Goal: Feedback & Contribution: Leave review/rating

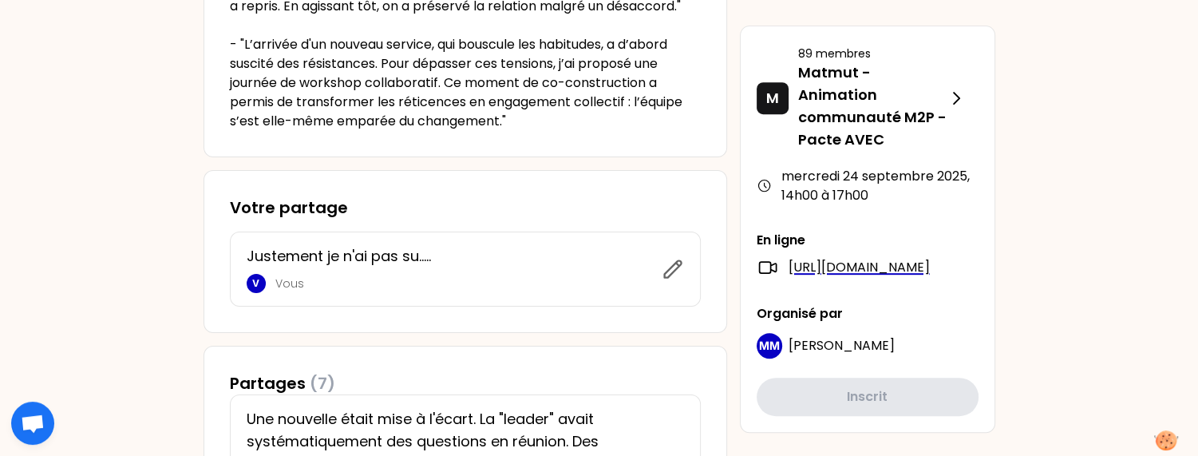
scroll to position [878, 0]
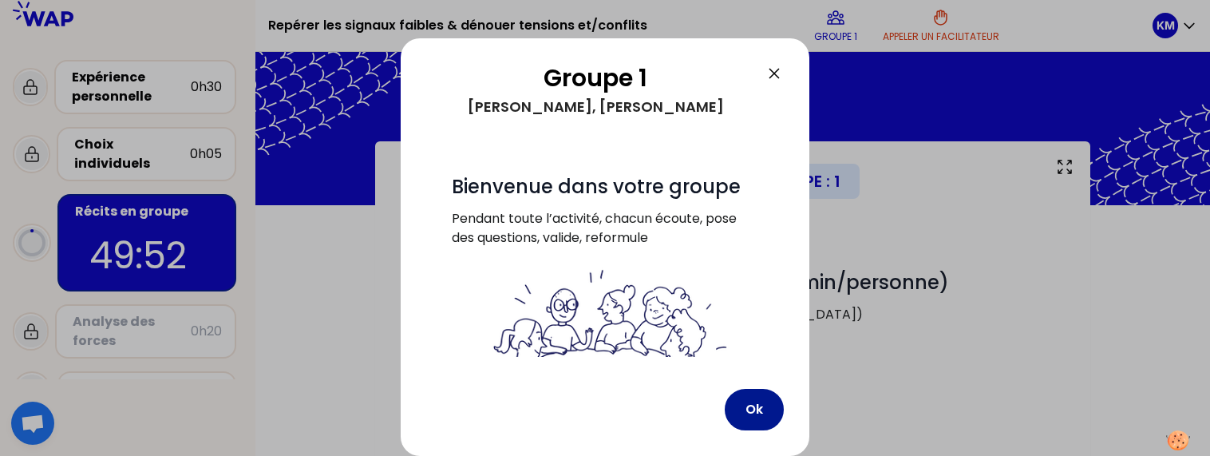
click at [738, 410] on button "Ok" at bounding box center [754, 410] width 59 height 42
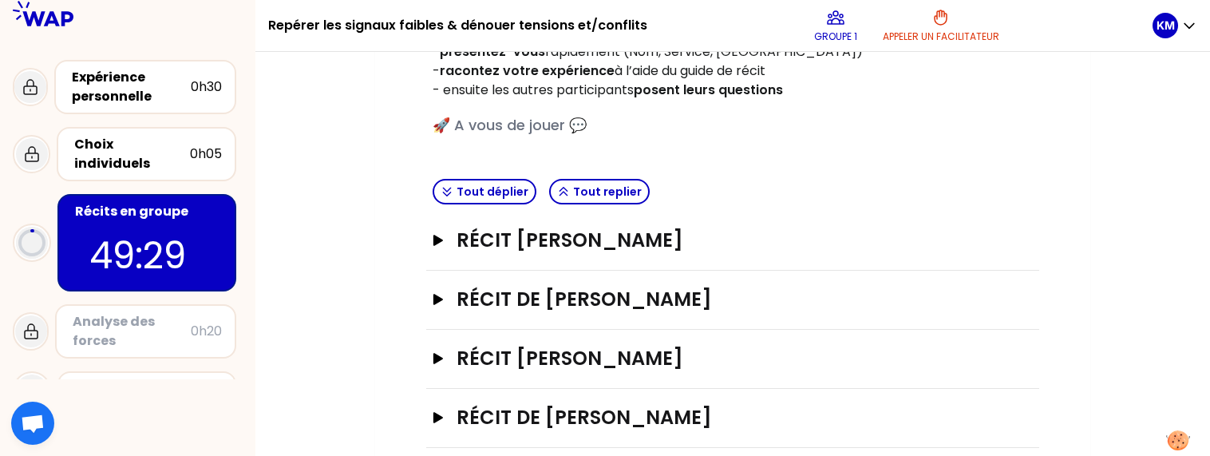
scroll to position [284, 0]
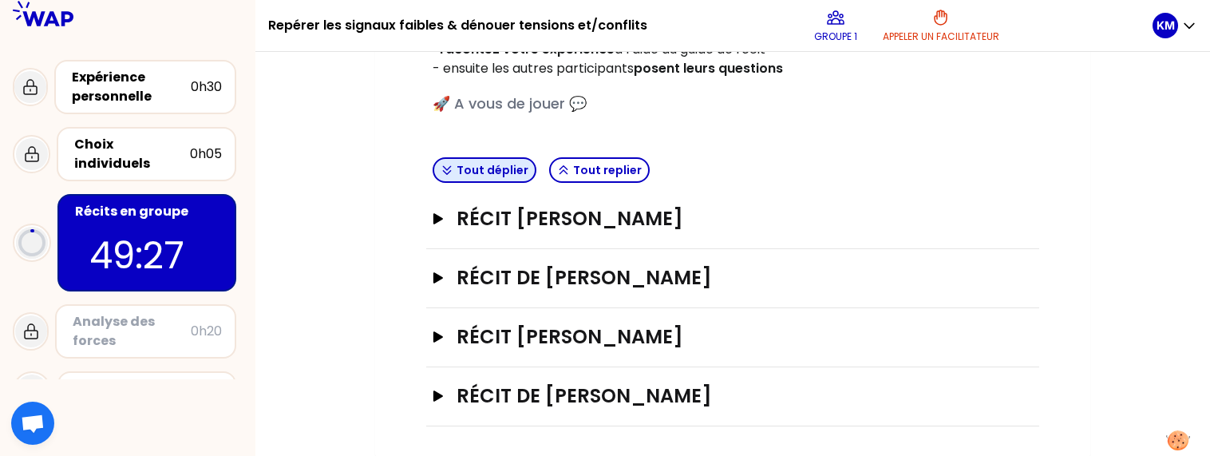
click at [505, 173] on button "Tout déplier" at bounding box center [485, 170] width 104 height 26
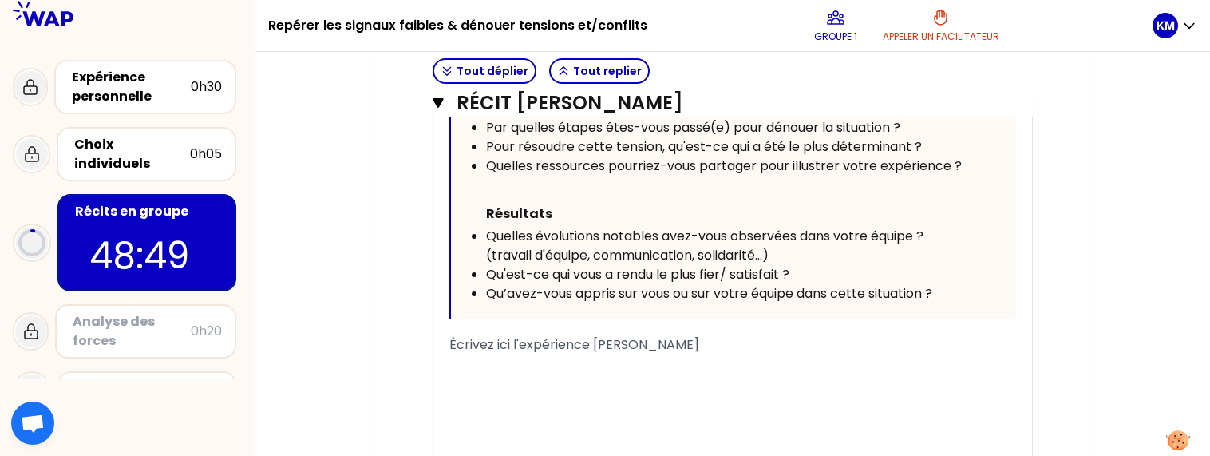
scroll to position [958, 0]
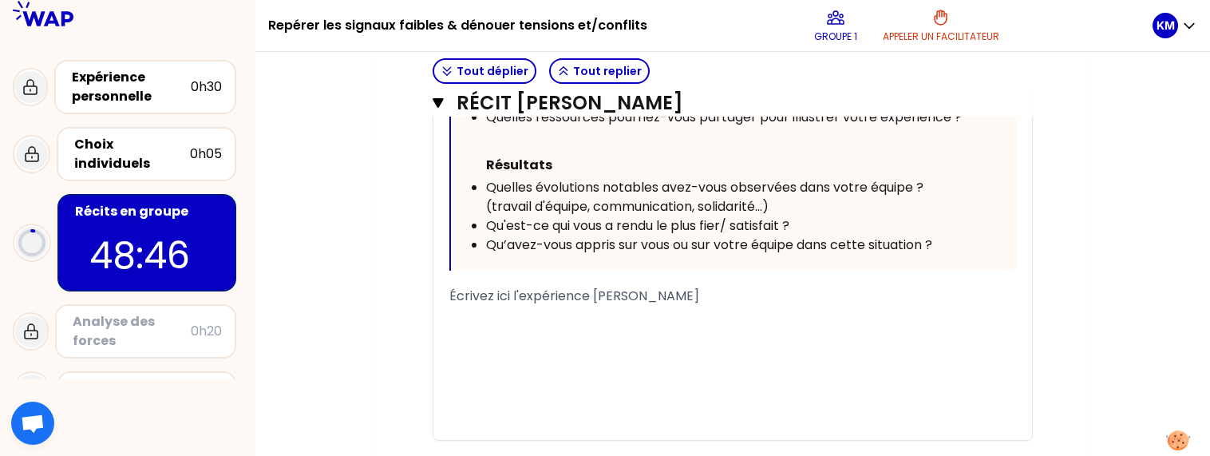
click at [457, 319] on div "﻿" at bounding box center [732, 315] width 567 height 19
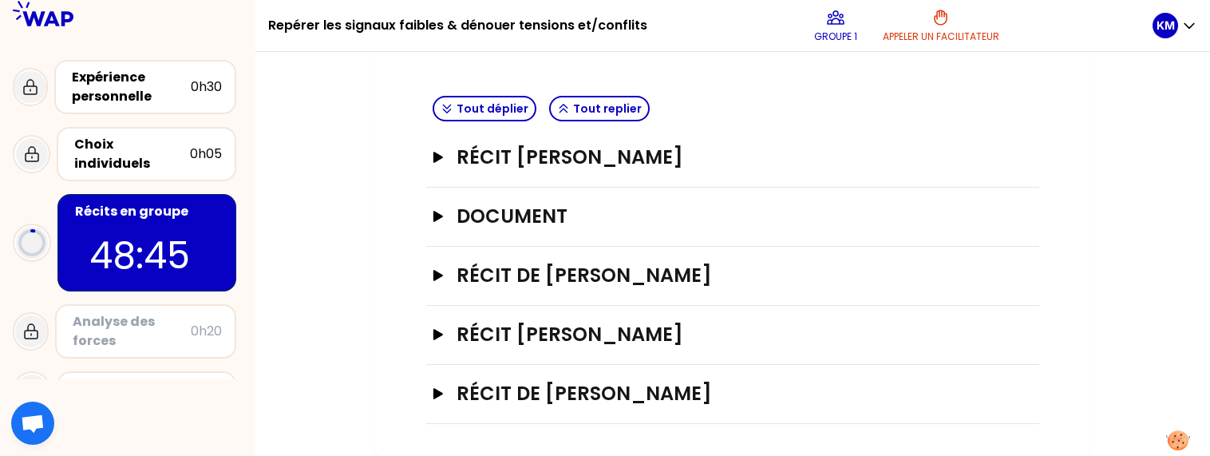
scroll to position [342, 0]
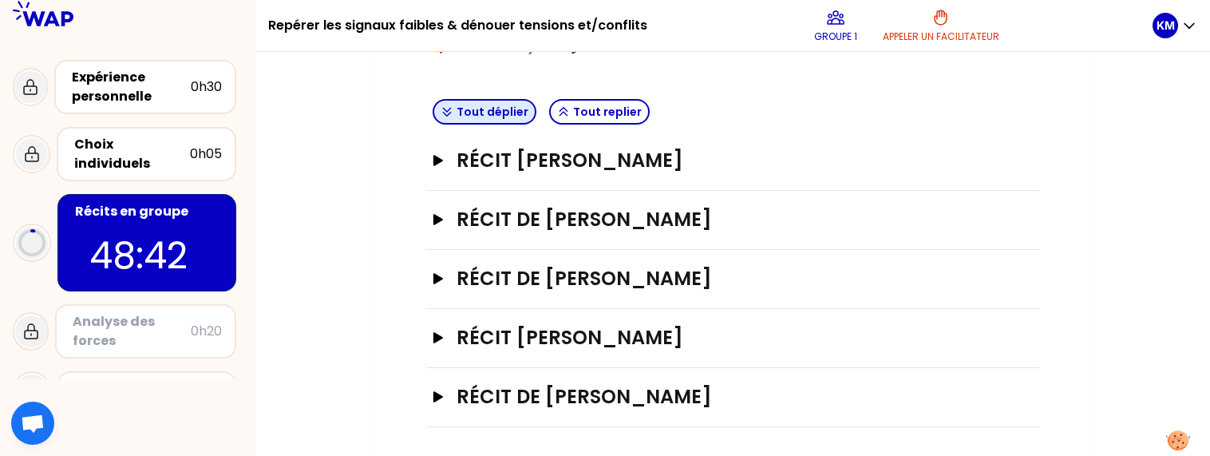
click at [441, 108] on icon "button" at bounding box center [447, 111] width 13 height 13
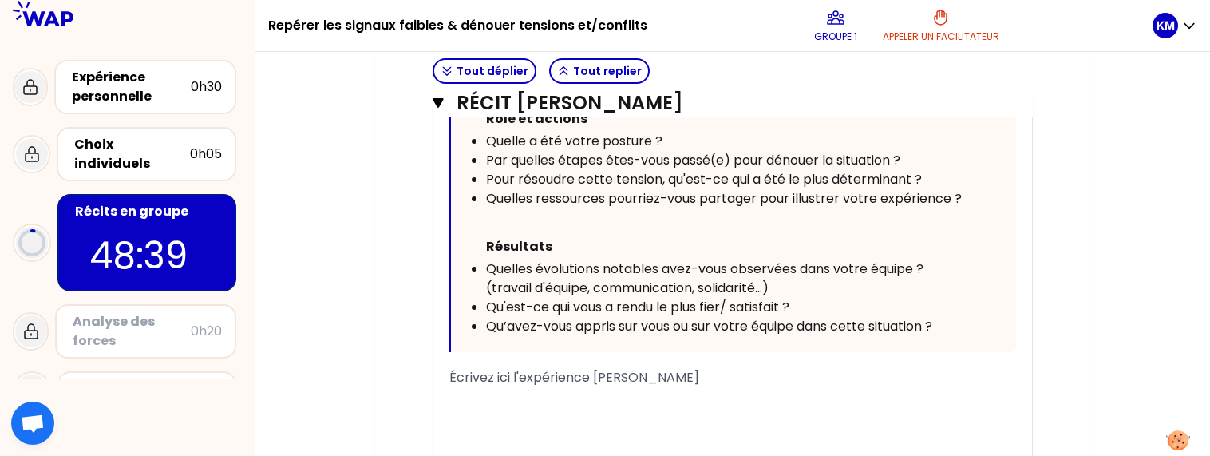
scroll to position [901, 0]
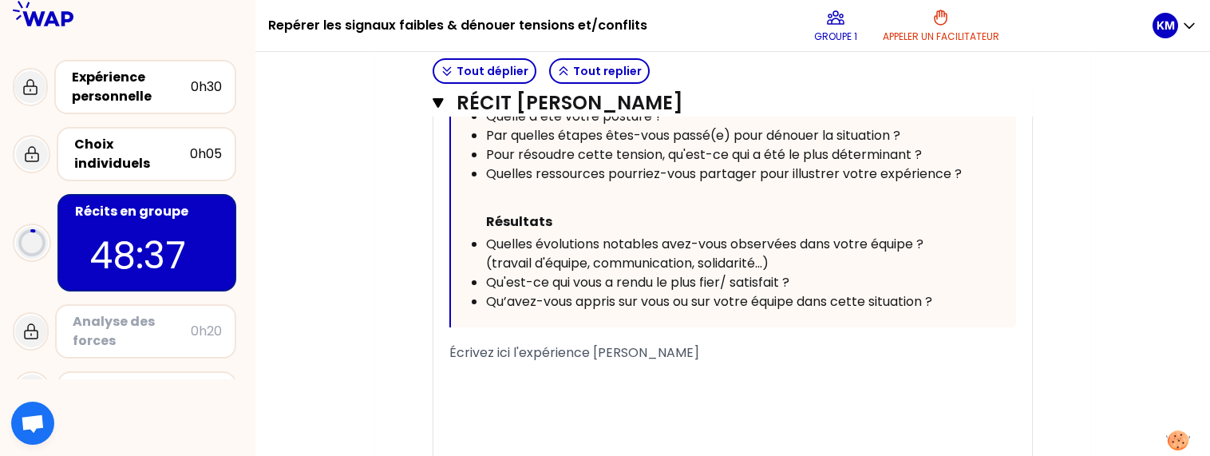
click at [484, 396] on div "﻿" at bounding box center [732, 391] width 567 height 19
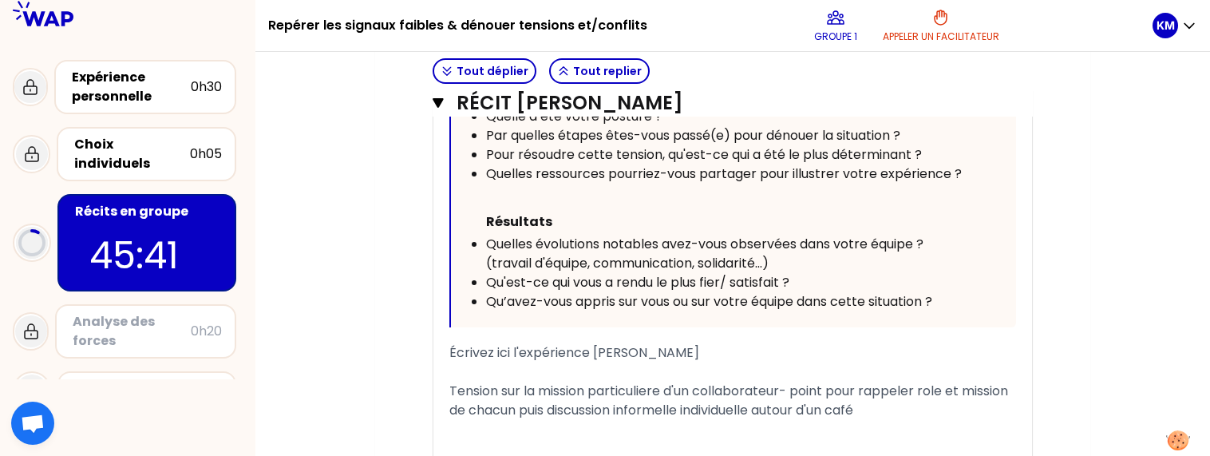
click at [520, 389] on span "Tension sur la mission particuliere d'un collaborateur- point pour rappeler rol…" at bounding box center [730, 401] width 562 height 38
click at [874, 388] on span "Tension autour de la mission particuliere d'un collaborateur- point pour rappel…" at bounding box center [726, 401] width 554 height 38
click at [974, 410] on div "Tension autour de la mission particuliere d'un collaborateur- point hebdo pour …" at bounding box center [732, 401] width 567 height 38
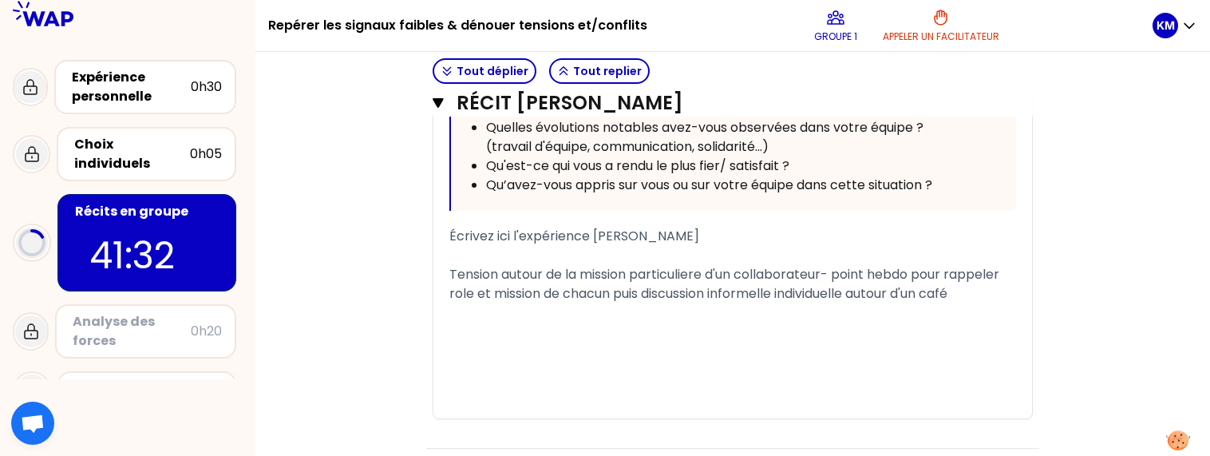
scroll to position [981, 0]
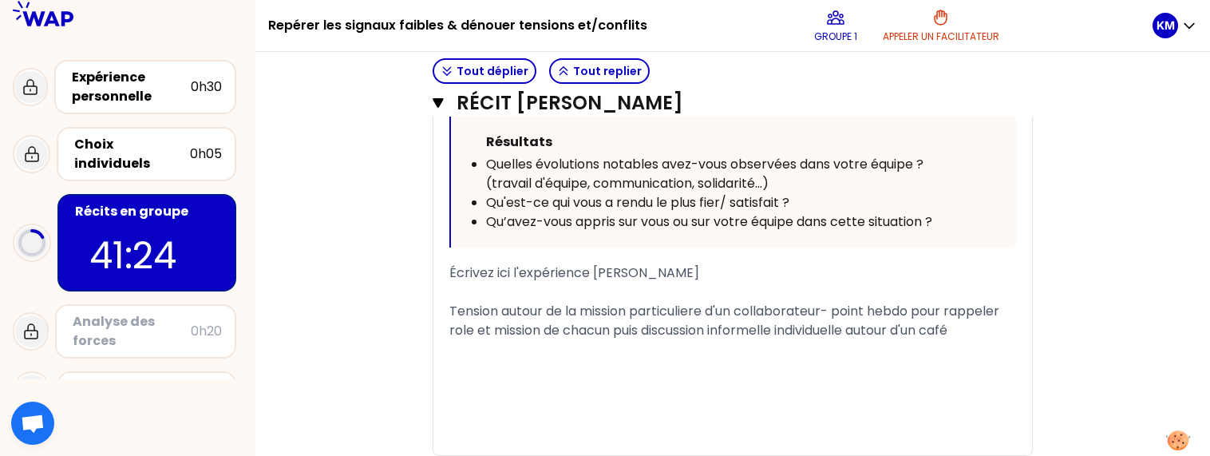
click at [969, 326] on div "Tension autour de la mission particuliere d'un collaborateur- point hebdo pour …" at bounding box center [732, 321] width 567 height 38
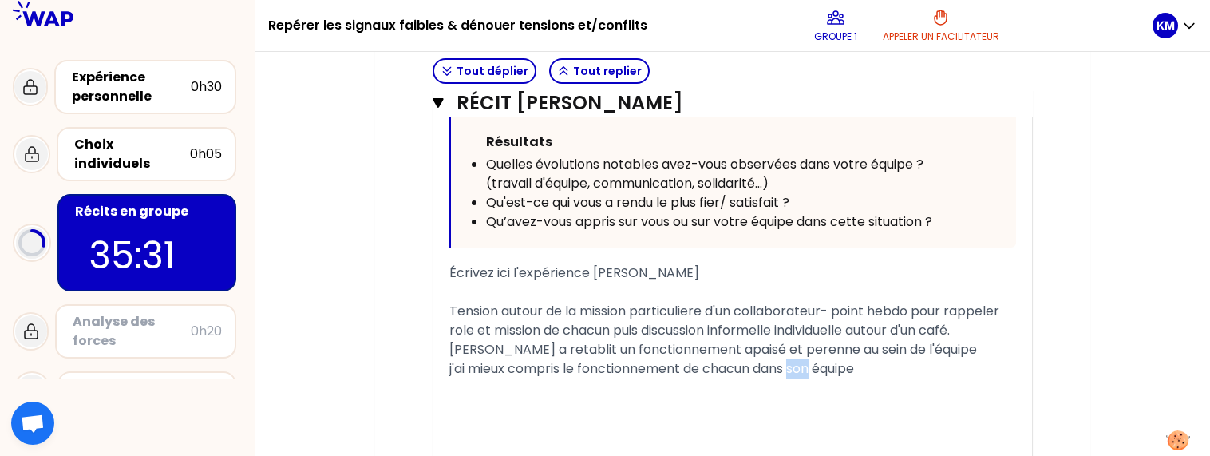
drag, startPoint x: 795, startPoint y: 366, endPoint x: 816, endPoint y: 367, distance: 20.8
click at [816, 367] on span "j'ai mieux compris le fonctionnement de chacun dans son équipe" at bounding box center [651, 368] width 405 height 18
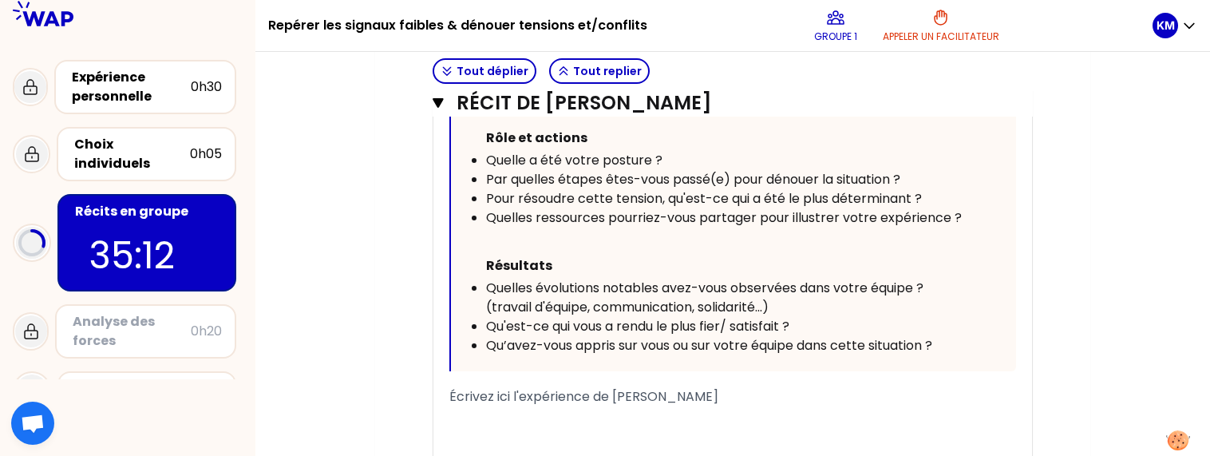
scroll to position [1939, 0]
click at [452, 391] on span "Écrivez ici l'expérience de [PERSON_NAME]" at bounding box center [583, 395] width 269 height 18
click at [763, 396] on div "Écrivez ici l'expérience de [PERSON_NAME]" at bounding box center [732, 395] width 567 height 19
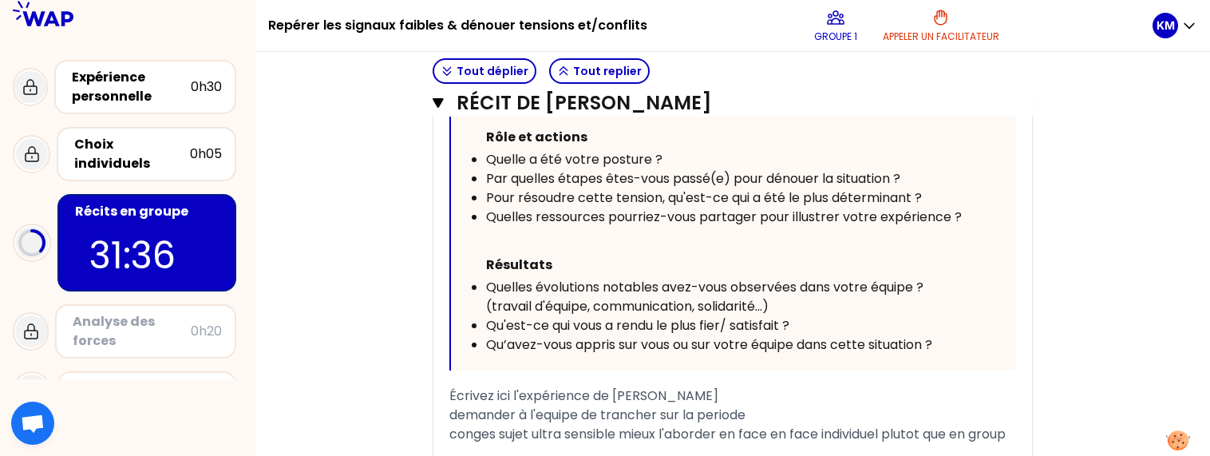
scroll to position [2136, 0]
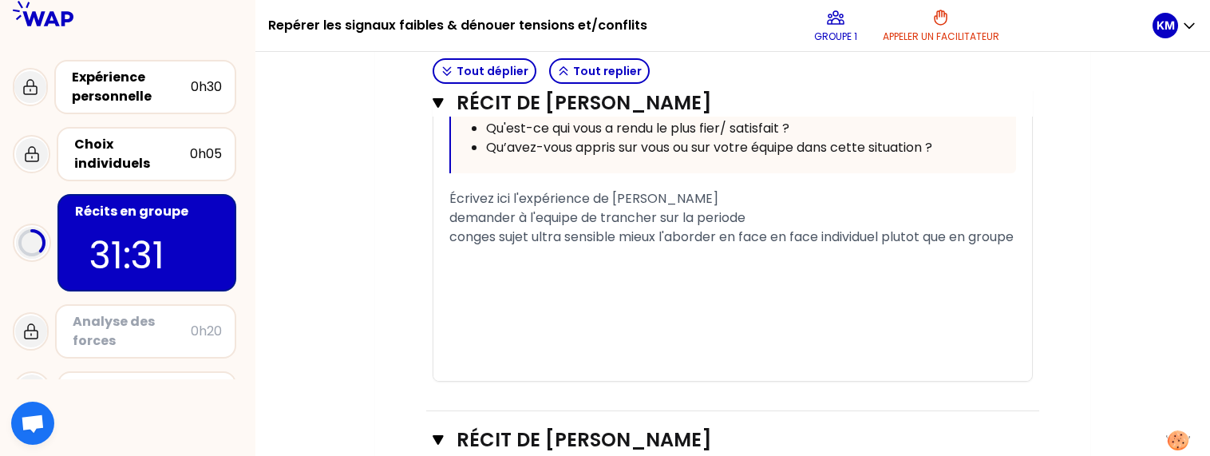
click at [460, 211] on span "demander à l'equipe de trancher sur la periode" at bounding box center [597, 217] width 296 height 18
click at [718, 217] on span "Demander à l'equipe de trancher sur la periode" at bounding box center [598, 217] width 298 height 18
click at [457, 235] on span "conges sujet ultra sensible mieux l'aborder en face en face individuel plutot q…" at bounding box center [731, 237] width 564 height 18
click at [491, 235] on span "Conges sujet ultra sensible mieux l'aborder en face en face individuel plutot q…" at bounding box center [732, 237] width 566 height 18
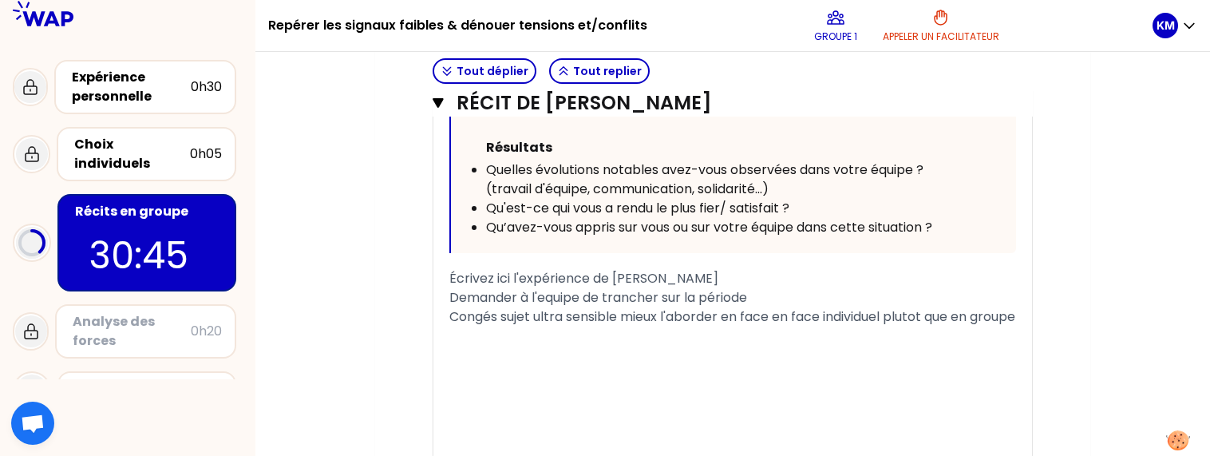
click at [526, 326] on div "Congés sujet ultra sensible mieux l'aborder en face en face individuel plutot q…" at bounding box center [732, 316] width 567 height 19
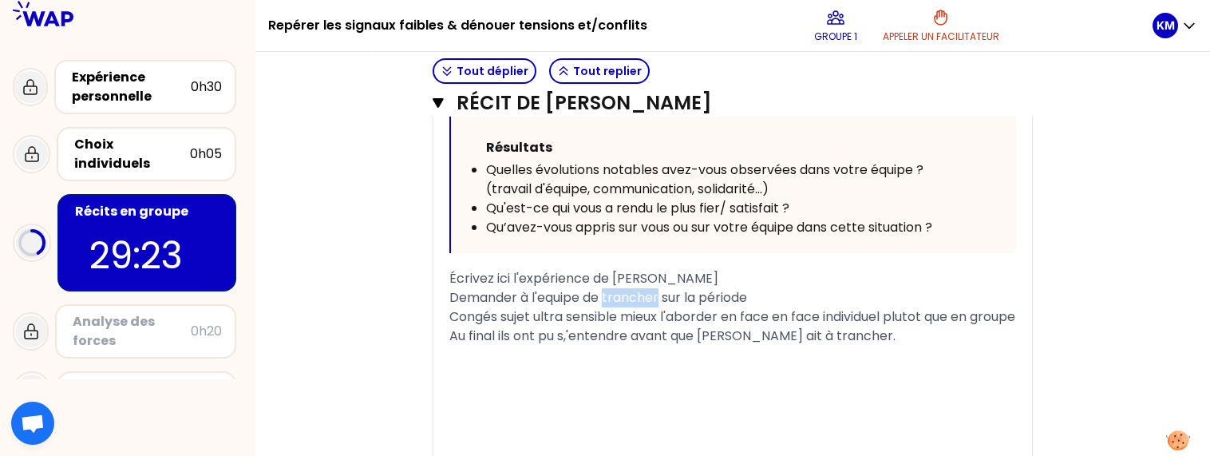
drag, startPoint x: 607, startPoint y: 295, endPoint x: 659, endPoint y: 295, distance: 51.9
click at [659, 295] on span "Demander à l'equipe de trancher sur la période" at bounding box center [598, 297] width 298 height 18
click at [871, 346] on div "Au final ils ont pu s,'entendre avant que [PERSON_NAME] ait à trancher." at bounding box center [732, 335] width 567 height 19
click at [869, 346] on div "Au final ils ont pu s,'entendre avant que [PERSON_NAME] ait à trancher." at bounding box center [732, 335] width 567 height 19
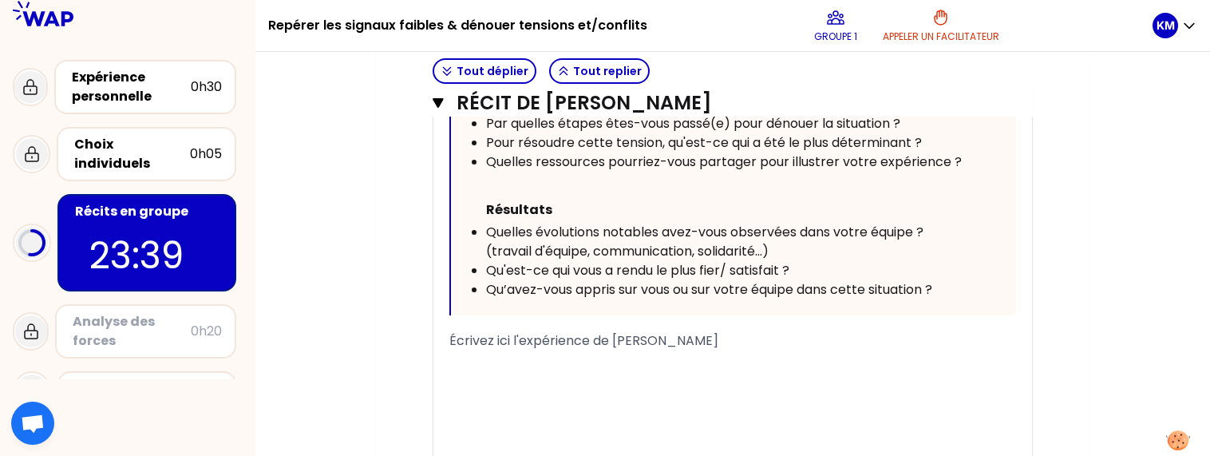
scroll to position [2934, 0]
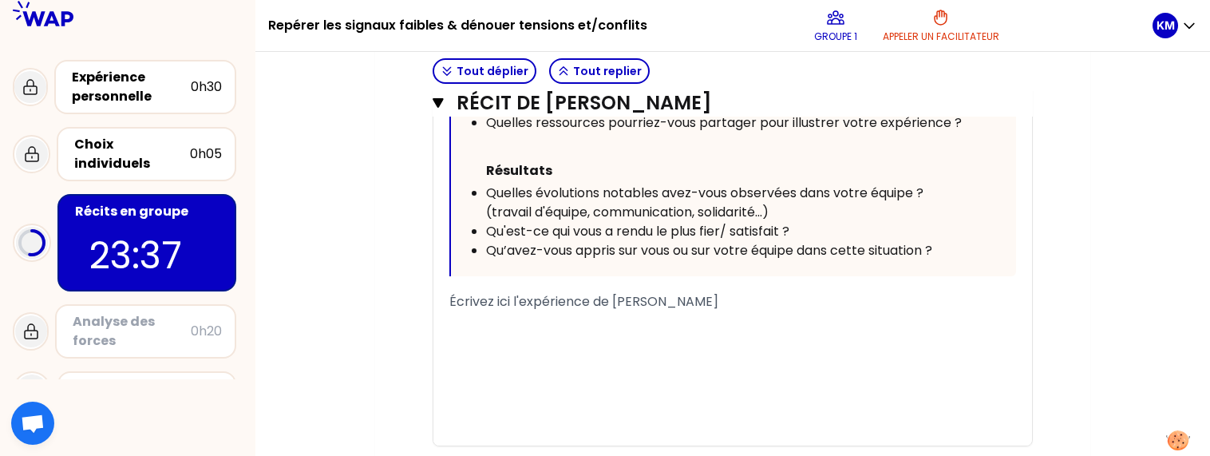
click at [745, 311] on div "Écrivez ici l'expérience de [PERSON_NAME]" at bounding box center [732, 301] width 567 height 19
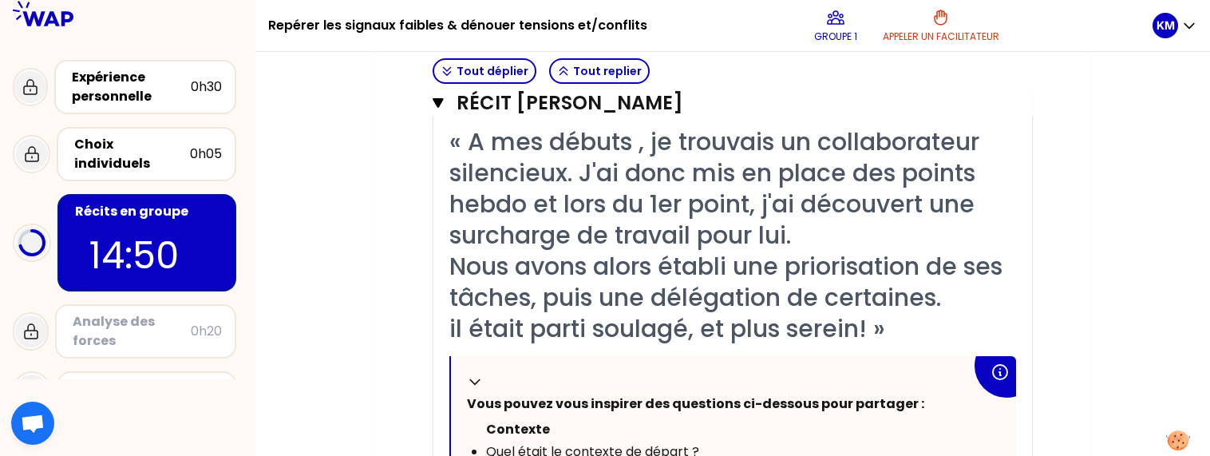
scroll to position [3413, 0]
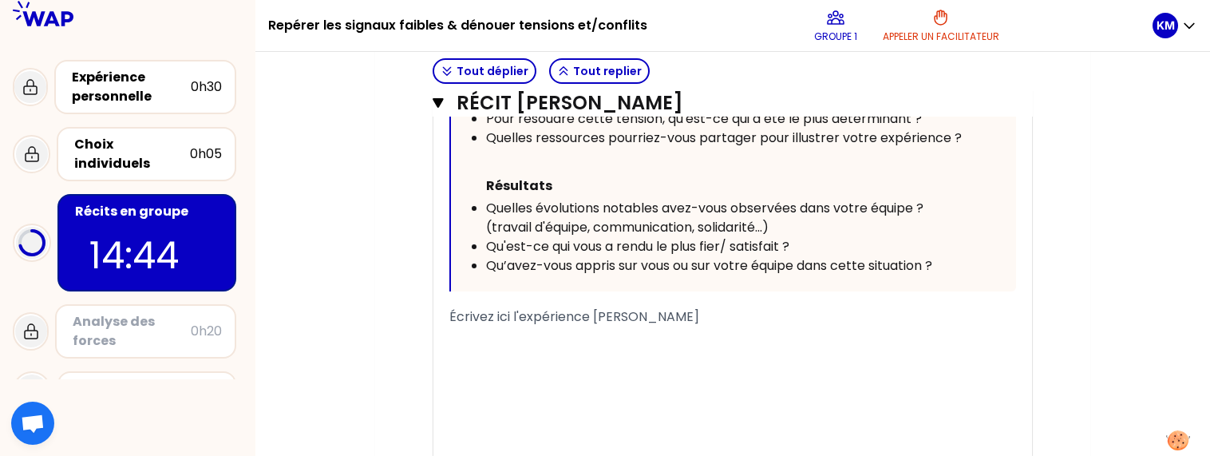
scroll to position [3972, 0]
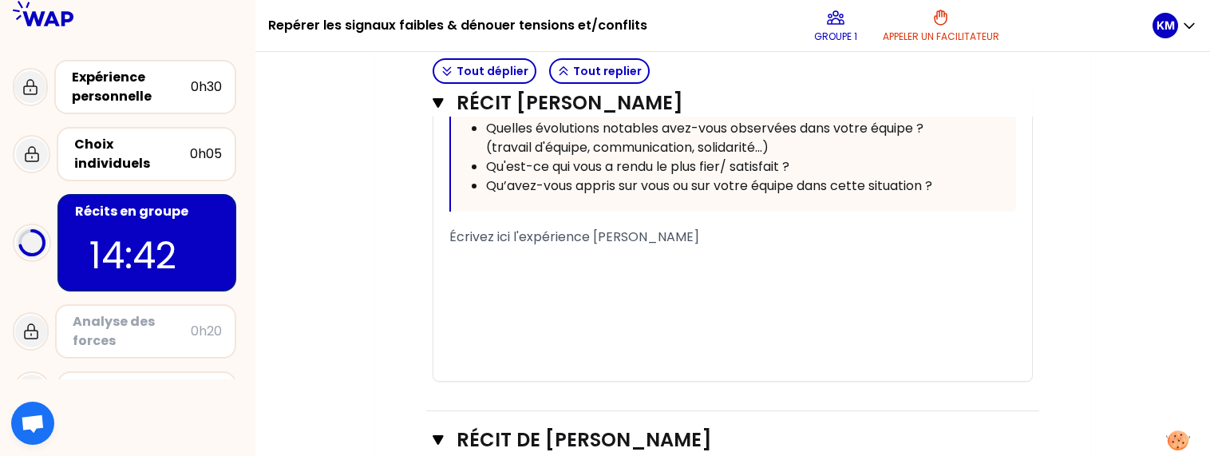
click at [712, 247] on div "Écrivez ici l'expérience [PERSON_NAME]" at bounding box center [732, 237] width 567 height 19
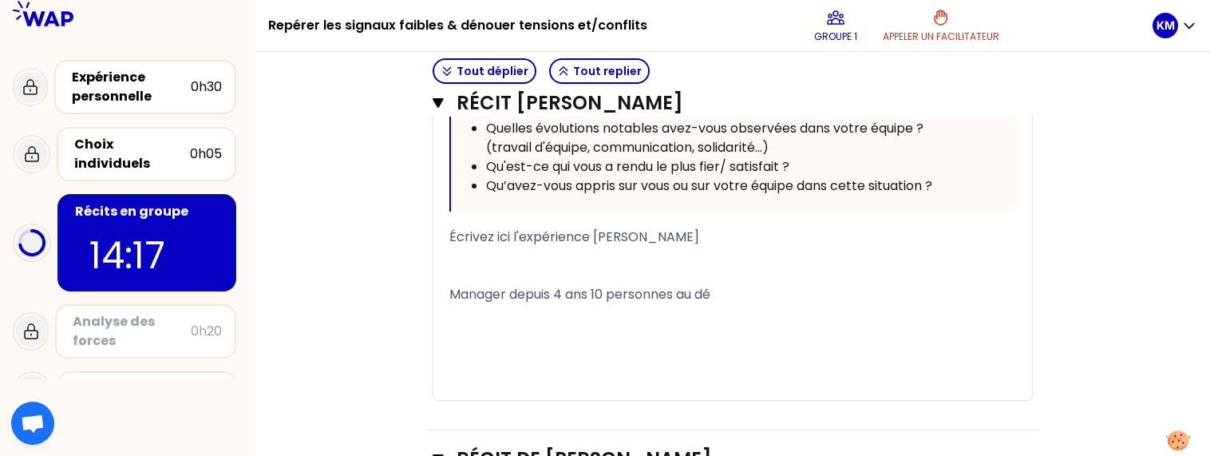
click at [712, 247] on div "Écrivez ici l'expérience [PERSON_NAME]" at bounding box center [732, 237] width 567 height 19
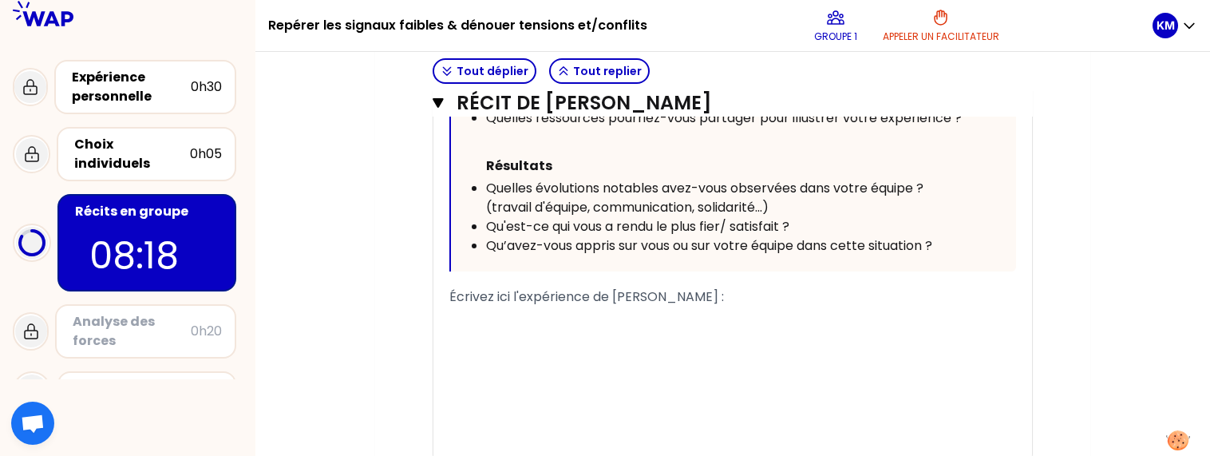
scroll to position [5118, 0]
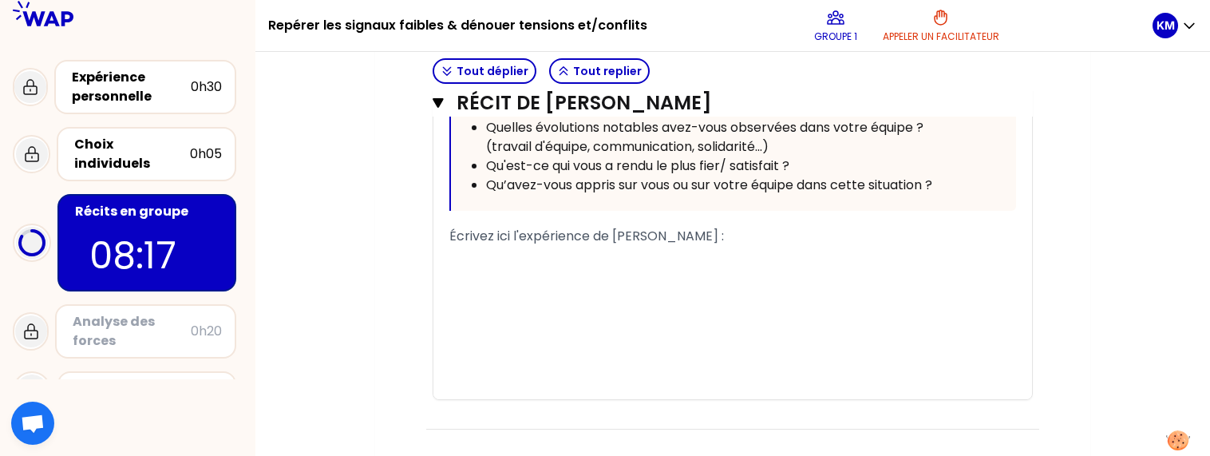
click at [552, 284] on div "﻿" at bounding box center [732, 293] width 567 height 19
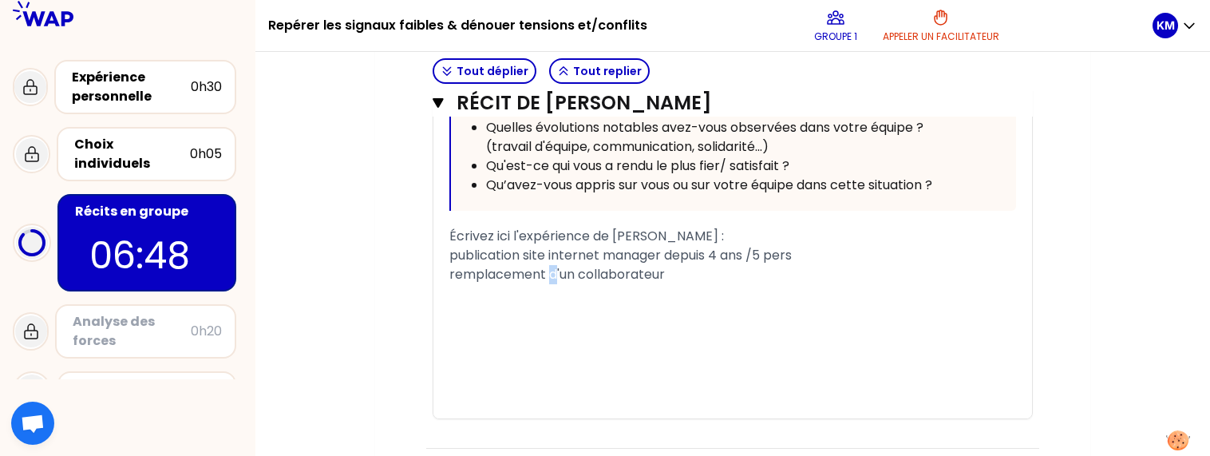
click at [551, 271] on span "remplacement d'un collaborateur" at bounding box center [557, 274] width 216 height 18
click at [694, 271] on div "remplacement par'un collaborateur" at bounding box center [732, 274] width 567 height 19
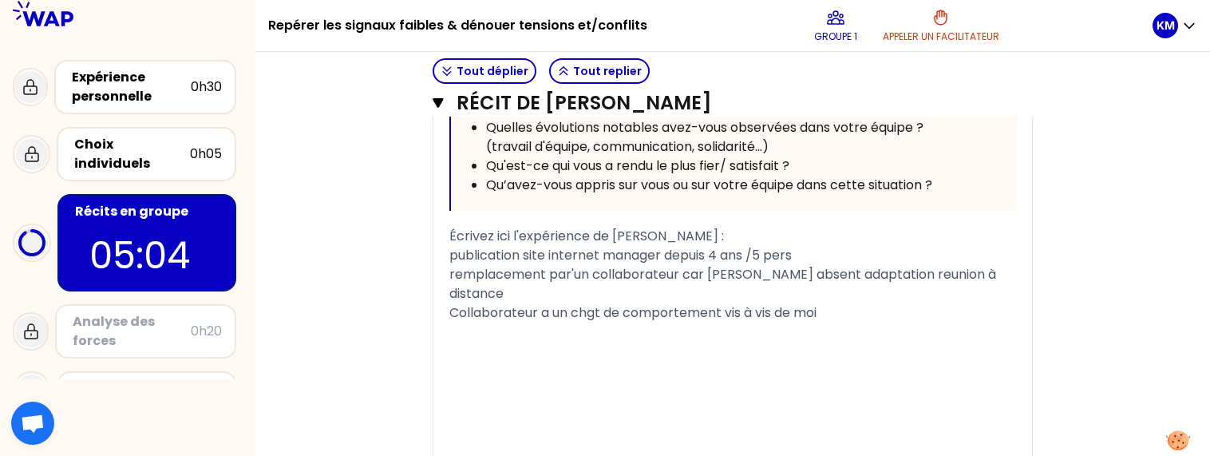
click at [683, 267] on span "remplacement par'un collaborateur car [PERSON_NAME] absent adaptation reunion à…" at bounding box center [724, 284] width 550 height 38
click at [801, 271] on span "remplacement par'un collaborateur à une reunion car [PERSON_NAME] absent adapta…" at bounding box center [700, 284] width 503 height 38
click at [774, 268] on span "remplacement par'un collaborateur à une reunion car [PERSON_NAME] absent adapta…" at bounding box center [700, 284] width 503 height 38
click at [828, 307] on div "Collaborateur a un chgt de comportement vis à vis de moi" at bounding box center [732, 312] width 567 height 19
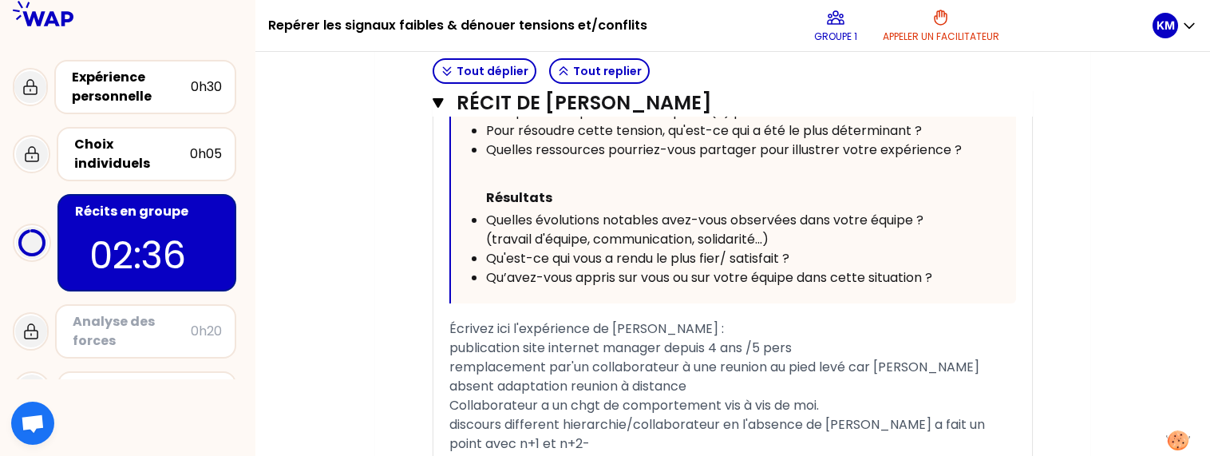
scroll to position [5186, 0]
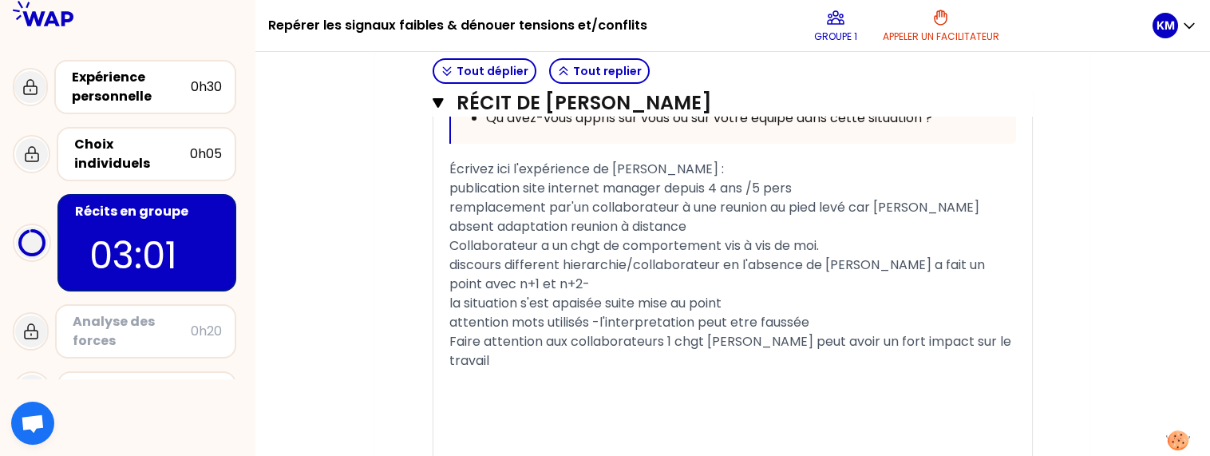
click at [987, 204] on div "remplacement par'un collaborateur à une reunion au pied levé car [PERSON_NAME] …" at bounding box center [732, 217] width 567 height 38
click at [495, 220] on span "remplacement par'un collaborateur à une reunion au pied levé car [PERSON_NAME] …" at bounding box center [732, 217] width 566 height 38
click at [707, 222] on div "remplacement par'un collaborateur à une reunion au pied levé car [PERSON_NAME] …" at bounding box center [732, 217] width 567 height 38
click at [1007, 337] on div "Faire attention aux collaborateurs 1 chgt [PERSON_NAME] peut avoir un fort impa…" at bounding box center [732, 351] width 567 height 38
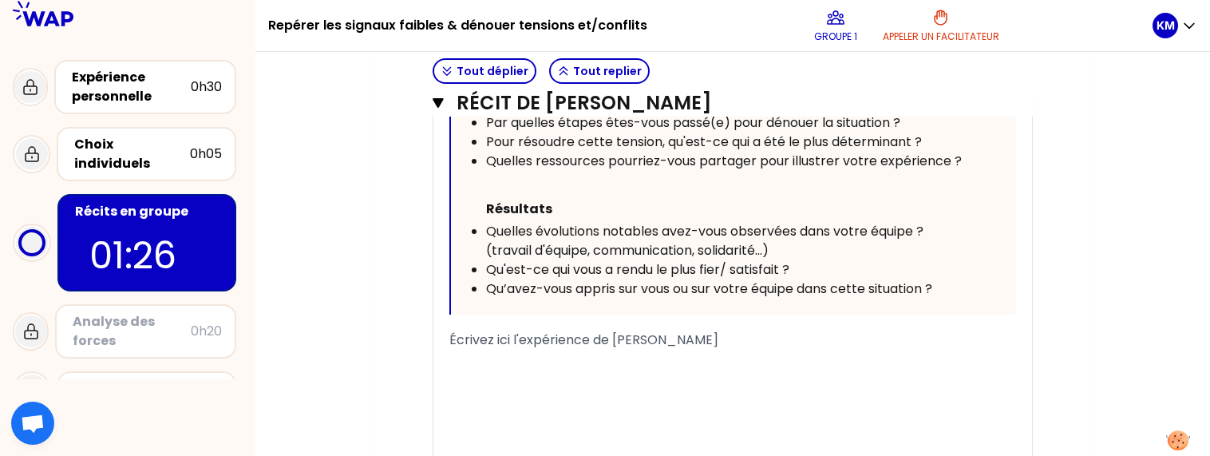
scroll to position [2871, 0]
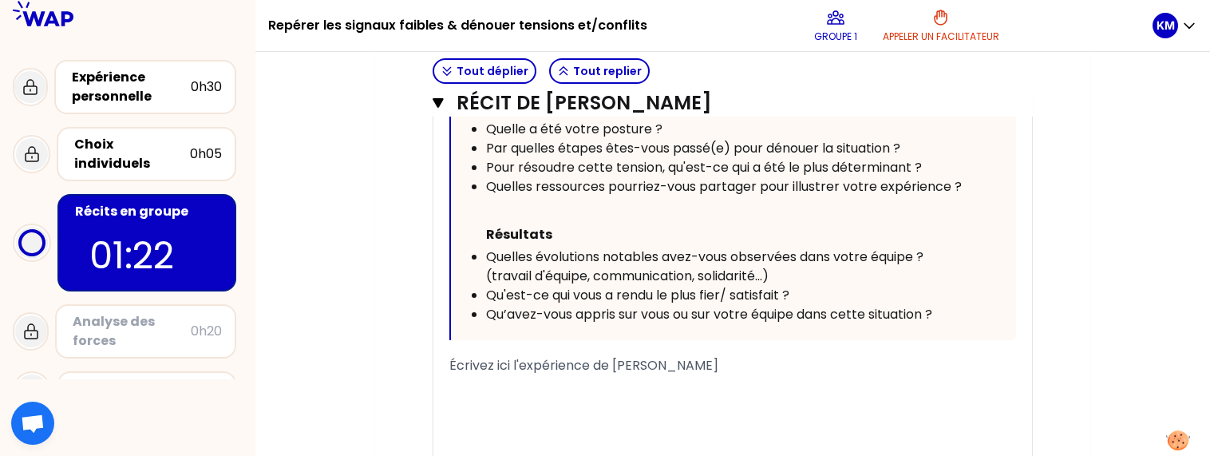
click at [741, 375] on div "Écrivez ici l'expérience de [PERSON_NAME]" at bounding box center [732, 365] width 567 height 19
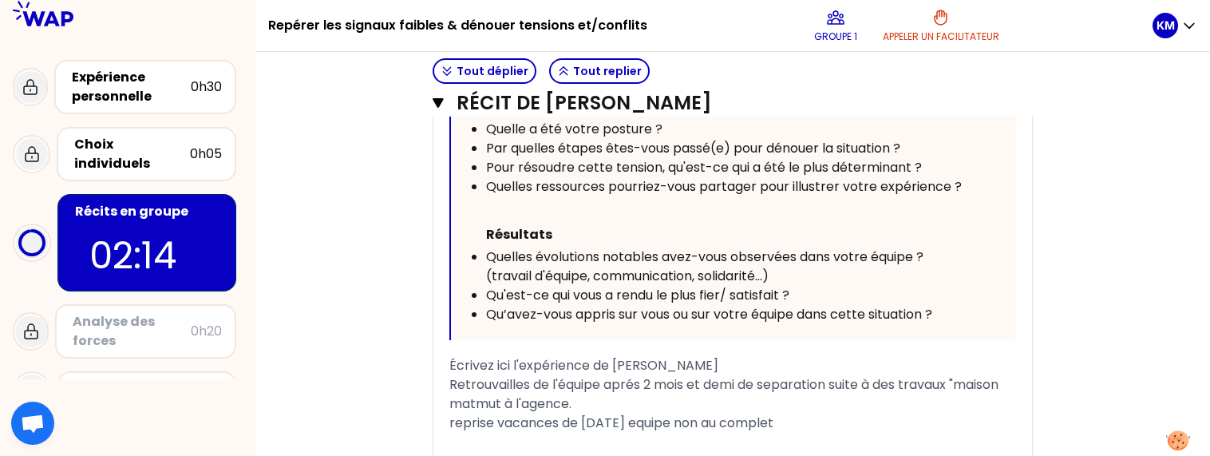
scroll to position [3075, 0]
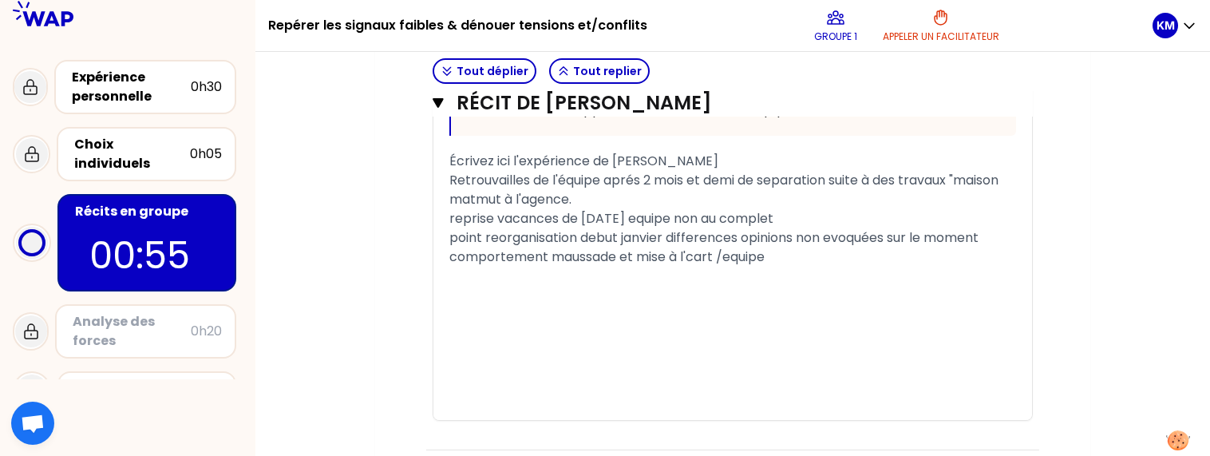
click at [690, 266] on span "point reorganisation debut janvier differences opinions non evoquées sur le mom…" at bounding box center [715, 247] width 532 height 38
click at [782, 267] on div "point reorganisation debut janvier differences opinions non evoquées sur le mom…" at bounding box center [732, 247] width 567 height 38
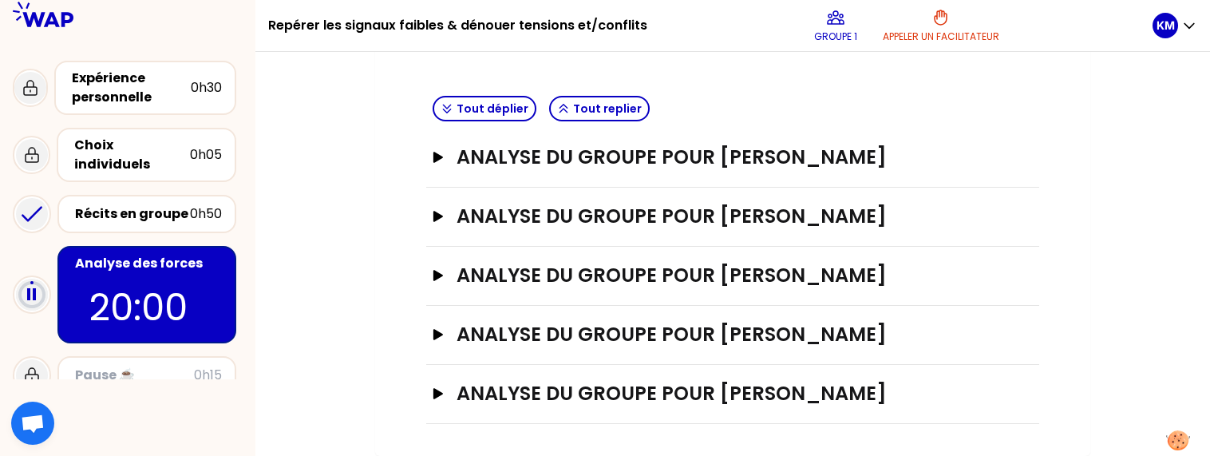
scroll to position [554, 0]
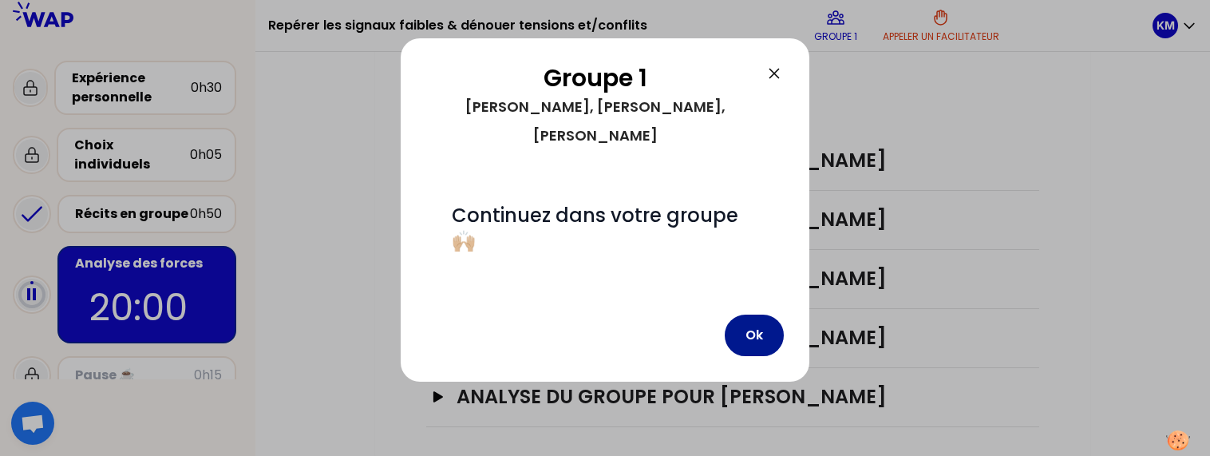
click at [753, 333] on button "Ok" at bounding box center [754, 336] width 59 height 42
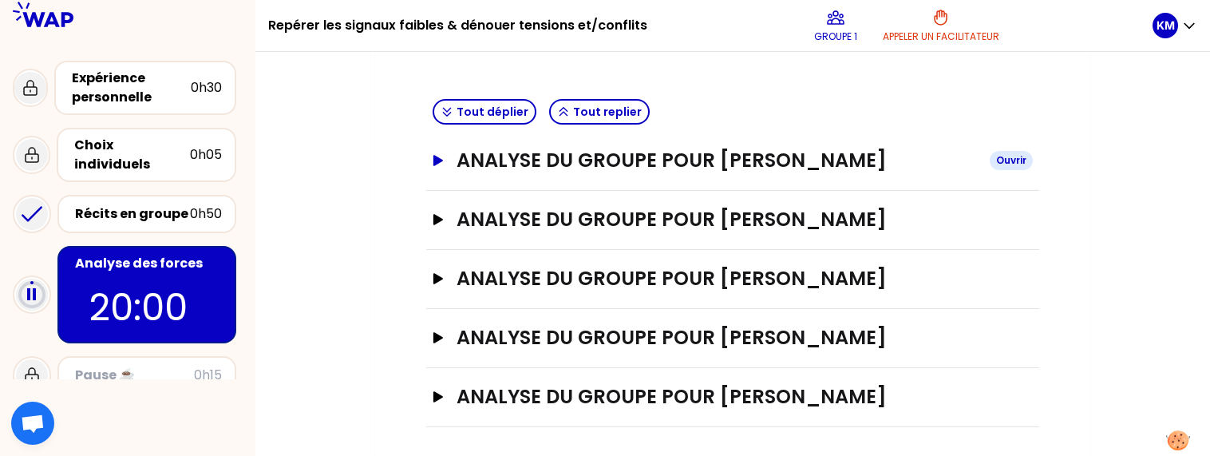
click at [434, 159] on icon "button" at bounding box center [438, 160] width 10 height 11
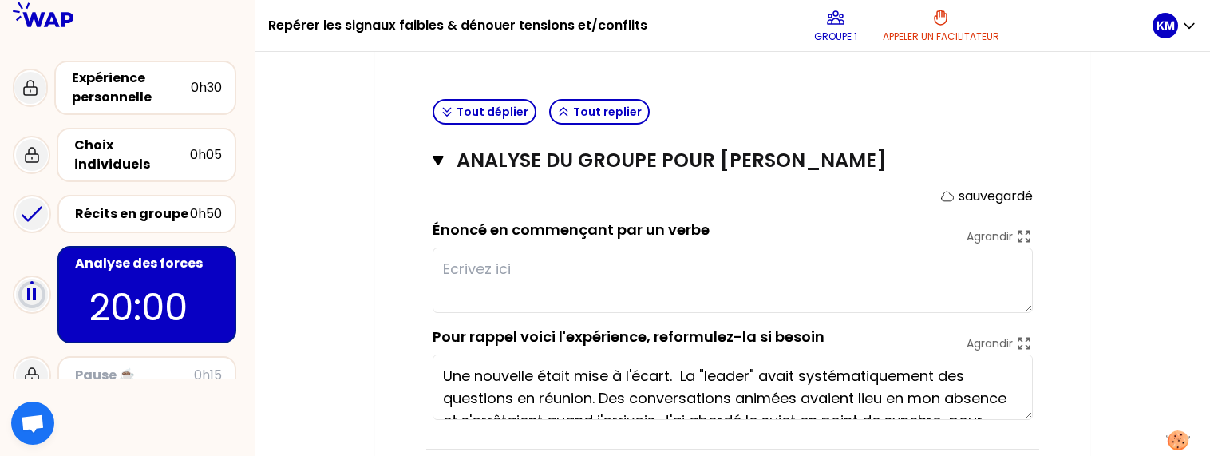
scroll to position [474, 0]
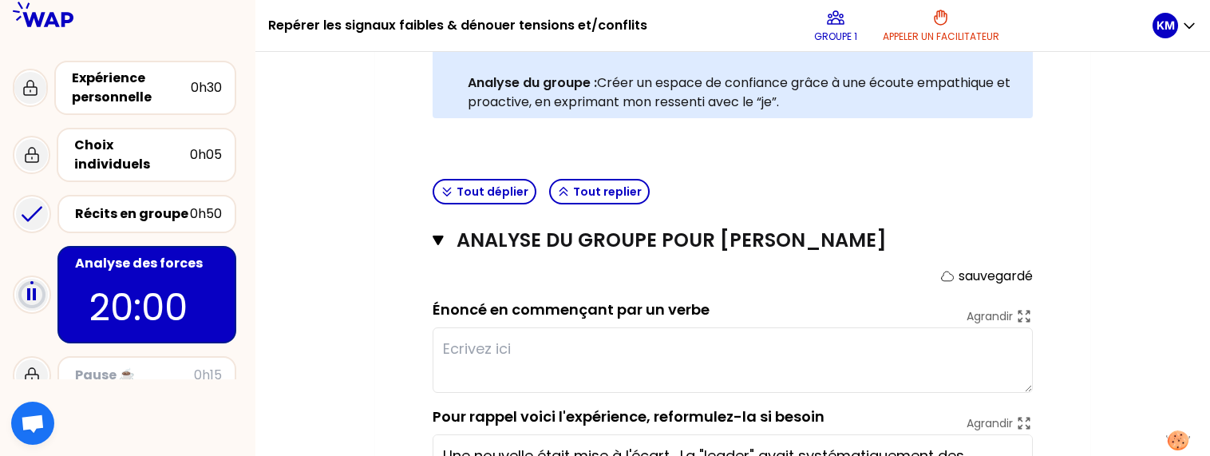
click at [30, 288] on rect at bounding box center [28, 294] width 3 height 12
click at [31, 283] on circle at bounding box center [32, 295] width 24 height 24
click at [166, 299] on p "20:00" at bounding box center [146, 307] width 115 height 56
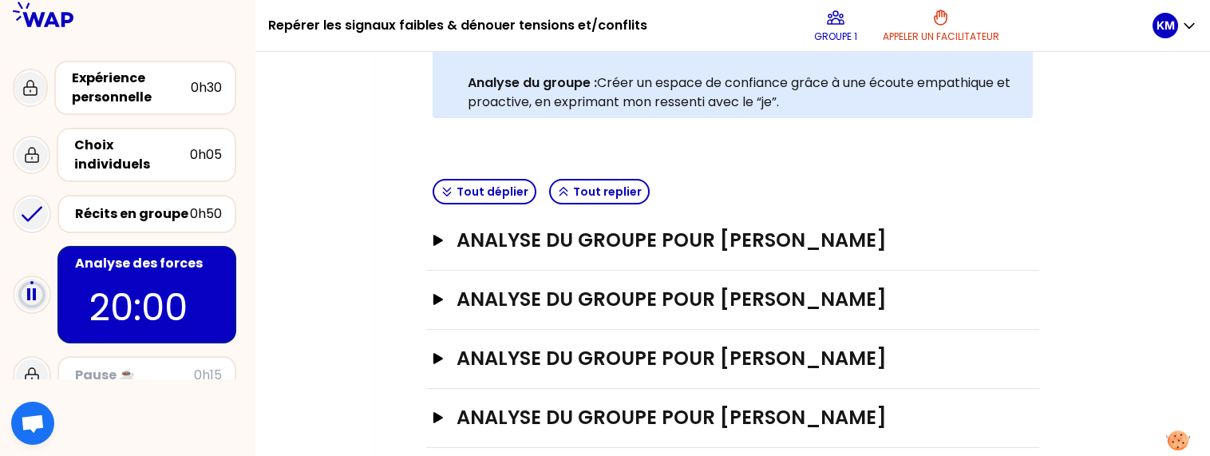
click at [166, 299] on p "20:00" at bounding box center [146, 307] width 115 height 56
click at [30, 288] on rect at bounding box center [28, 294] width 3 height 12
click at [97, 254] on div "Analyse des forces" at bounding box center [148, 263] width 147 height 19
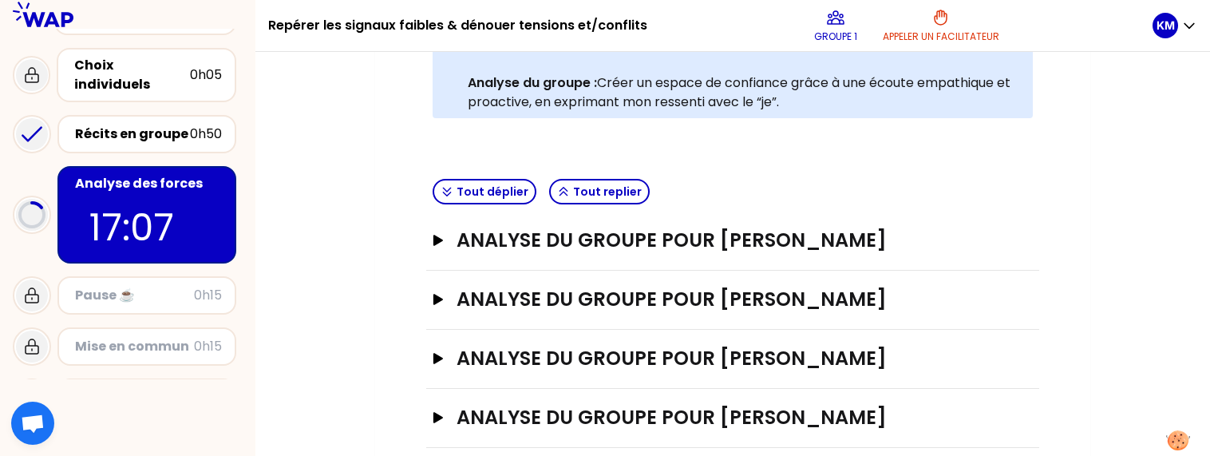
scroll to position [554, 0]
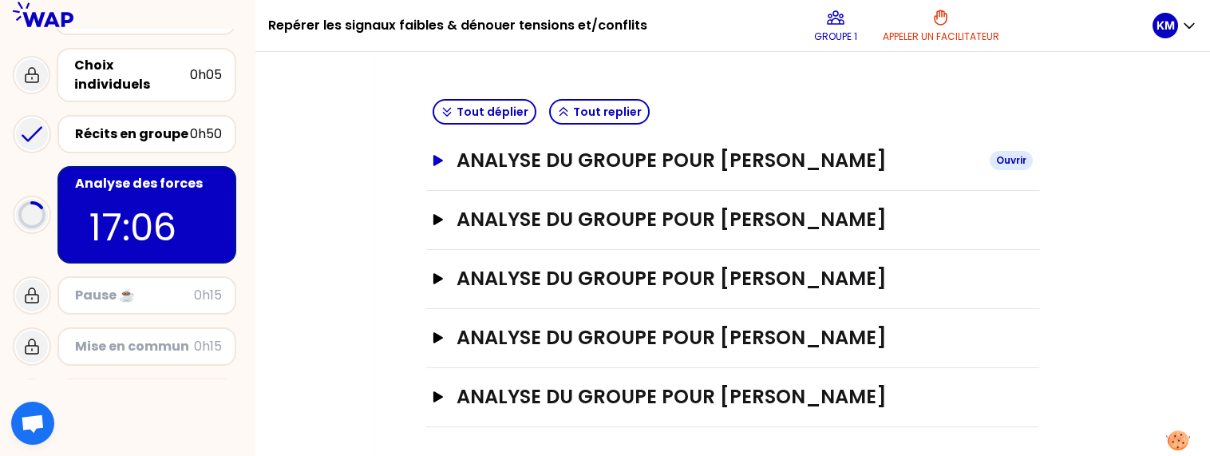
click at [434, 162] on icon "button" at bounding box center [438, 160] width 10 height 11
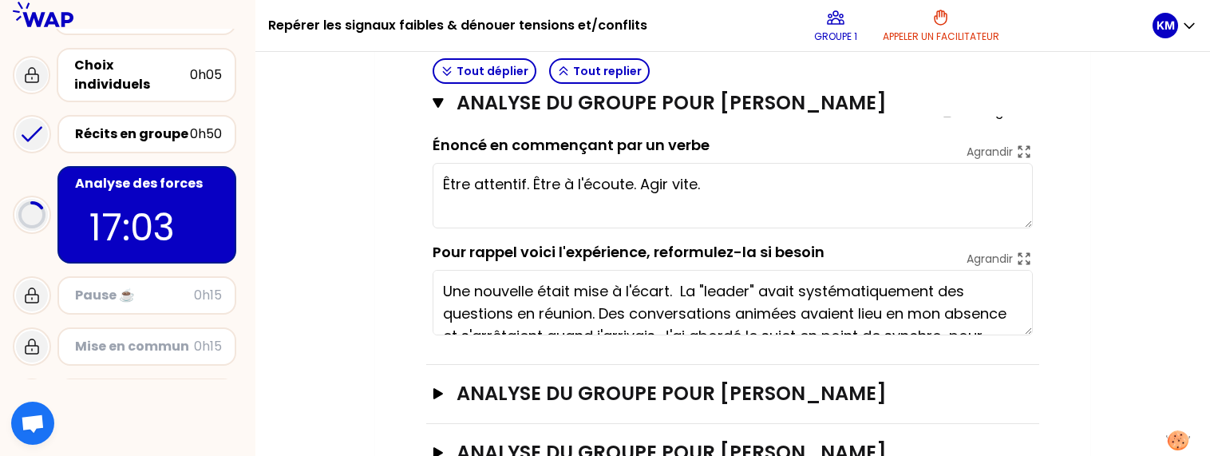
scroll to position [634, 0]
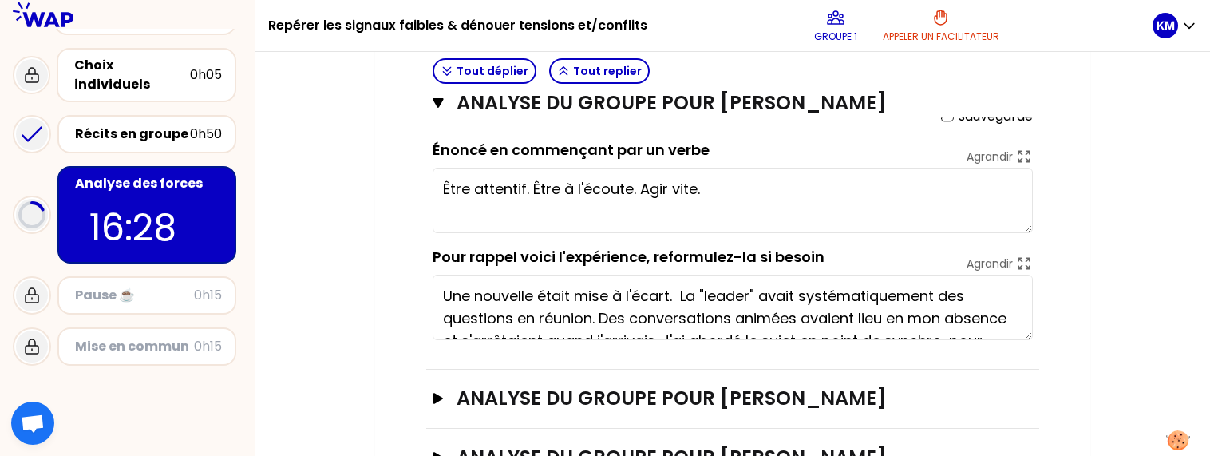
click at [726, 188] on textarea "Être attentif. Être à l'écoute. Agir vite." at bounding box center [733, 200] width 600 height 65
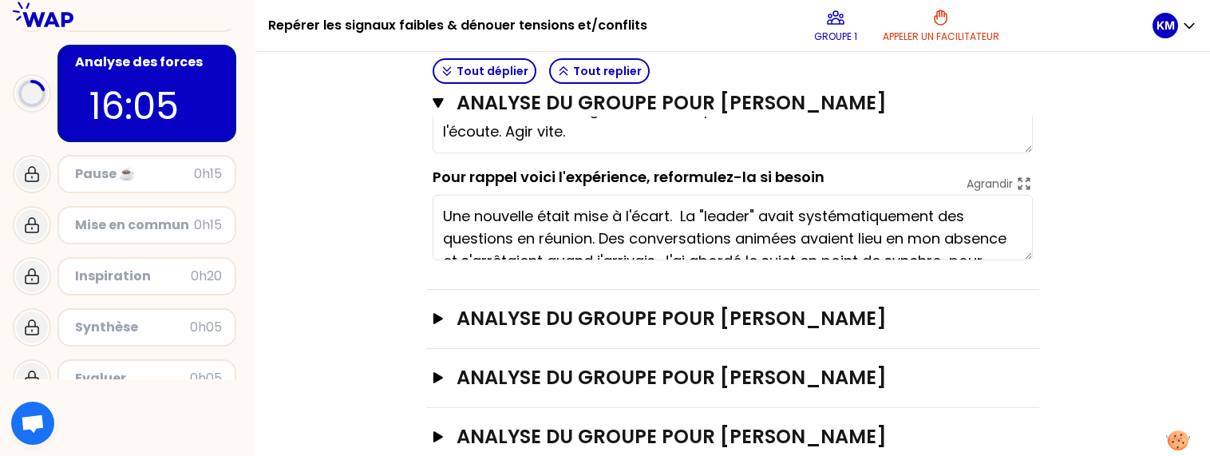
scroll to position [200, 0]
type textarea "Être attentif au changement de comportement d'un collaborateur, rester à l'écou…"
click at [440, 315] on icon "button" at bounding box center [438, 318] width 10 height 11
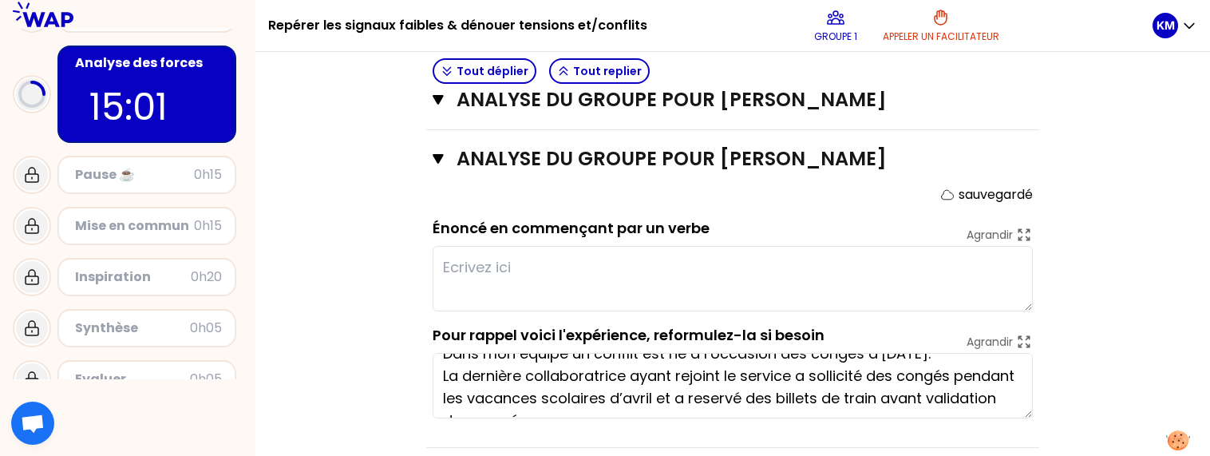
scroll to position [32, 0]
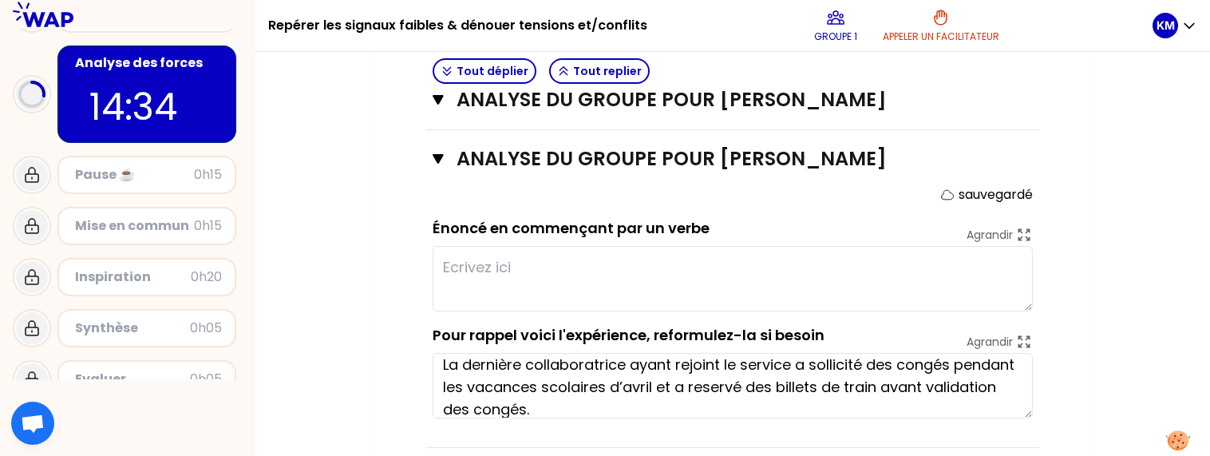
click at [473, 264] on textarea at bounding box center [733, 278] width 600 height 65
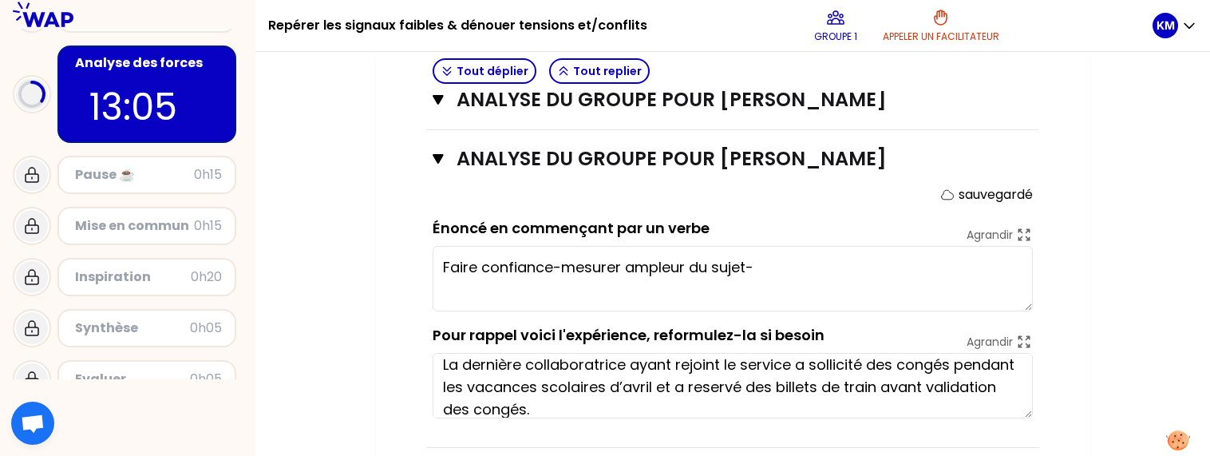
click at [560, 263] on textarea "Faire confiance-mesurer ampleur du sujet-" at bounding box center [733, 278] width 600 height 65
drag, startPoint x: 560, startPoint y: 263, endPoint x: 1054, endPoint y: 120, distance: 514.6
click at [774, 259] on textarea "Faire confiance-mesurer ampleur du sujet-" at bounding box center [733, 278] width 600 height 65
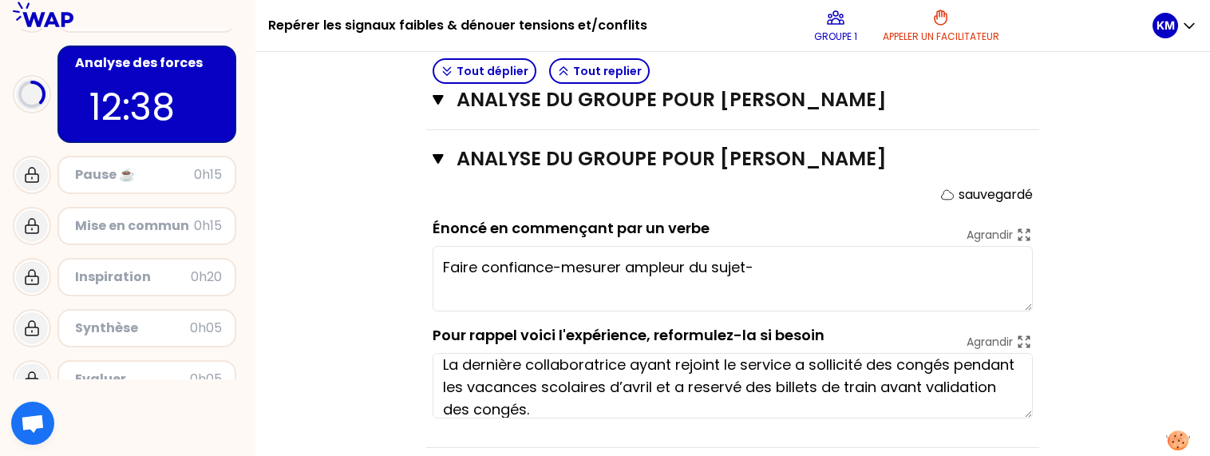
click at [774, 259] on textarea "Faire confiance-mesurer ampleur du sujet-" at bounding box center [733, 278] width 600 height 65
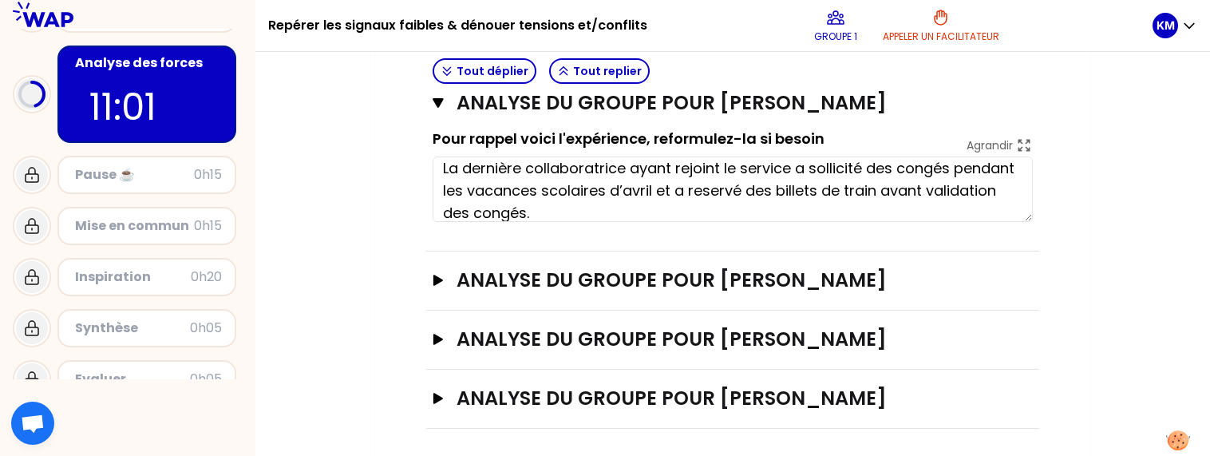
scroll to position [1070, 0]
type textarea "Faire confiance-mesurer ampleur du sujet-reajuster la posture avec chacun-"
click at [438, 275] on icon "button" at bounding box center [438, 280] width 10 height 11
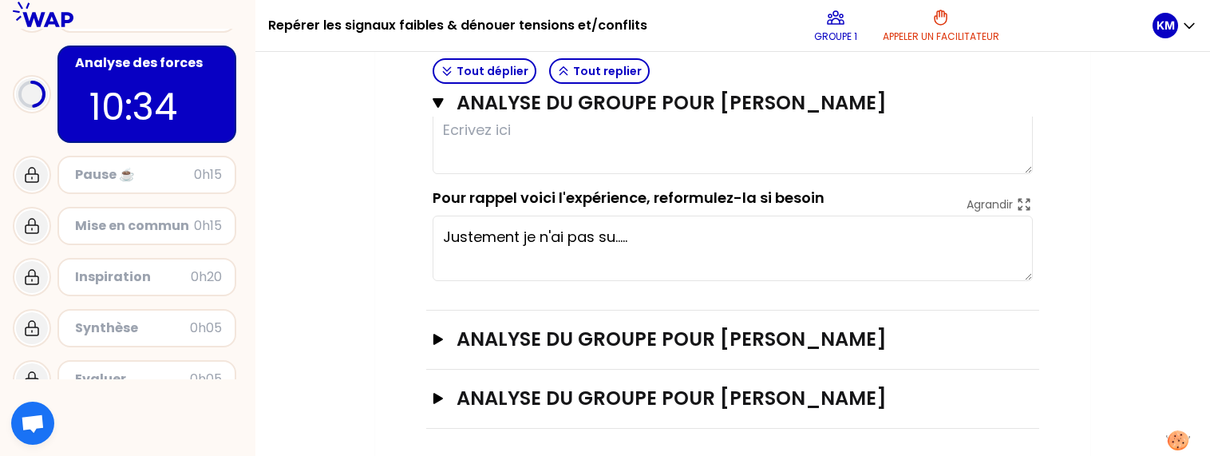
scroll to position [1248, 0]
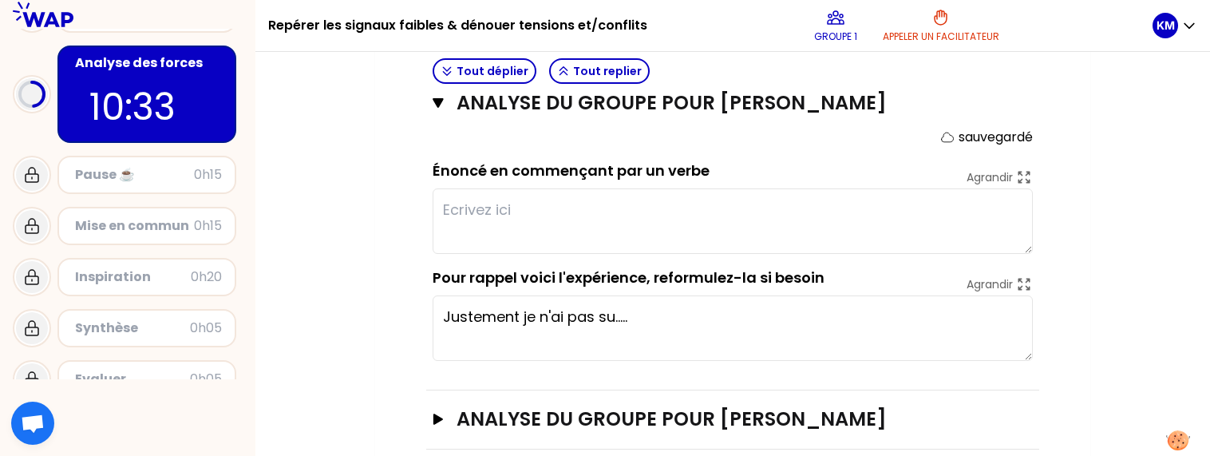
click at [457, 204] on textarea at bounding box center [733, 220] width 600 height 65
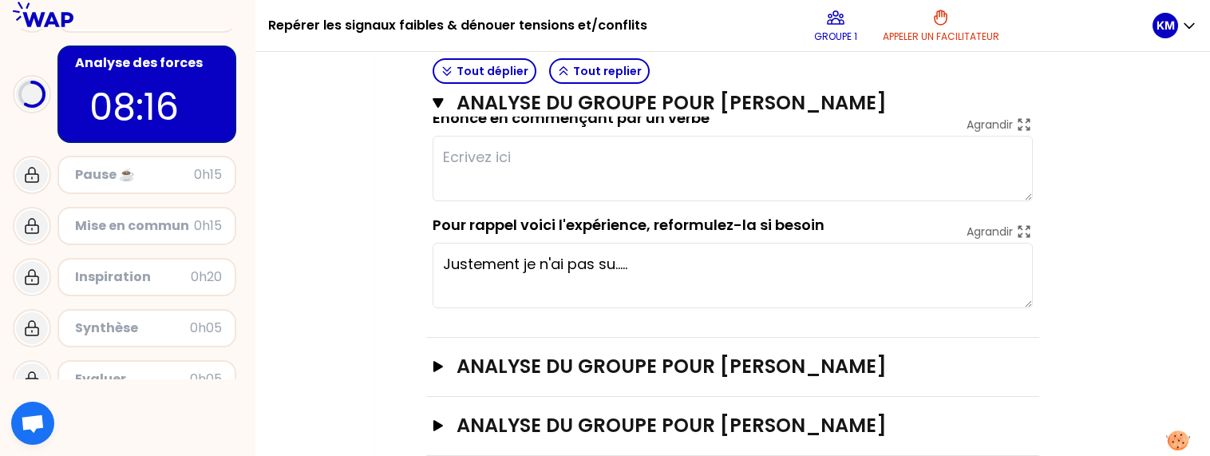
scroll to position [1328, 0]
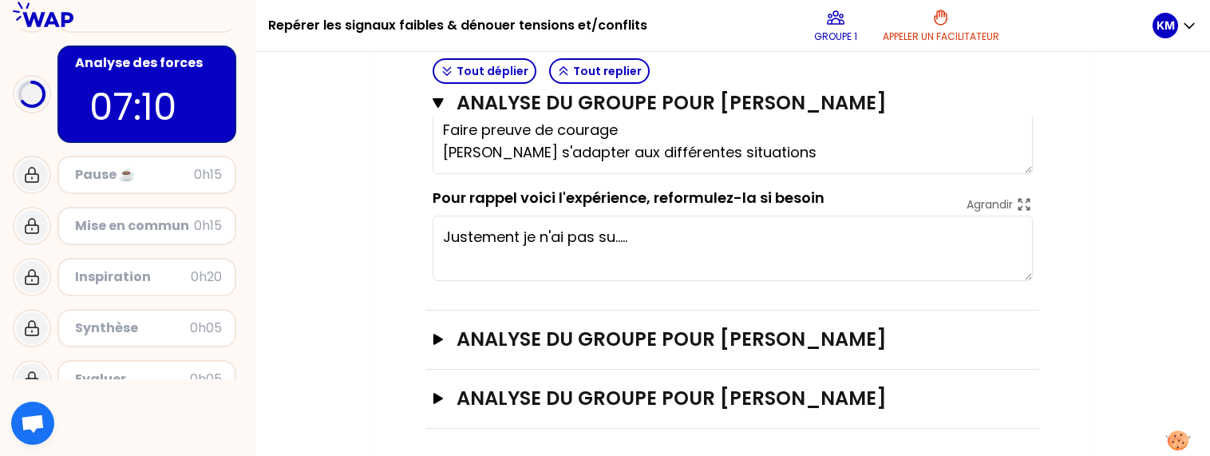
type textarea "Faire preuve de courage [PERSON_NAME] s'adapter aux différentes situations"
click at [437, 334] on icon "button" at bounding box center [438, 339] width 13 height 11
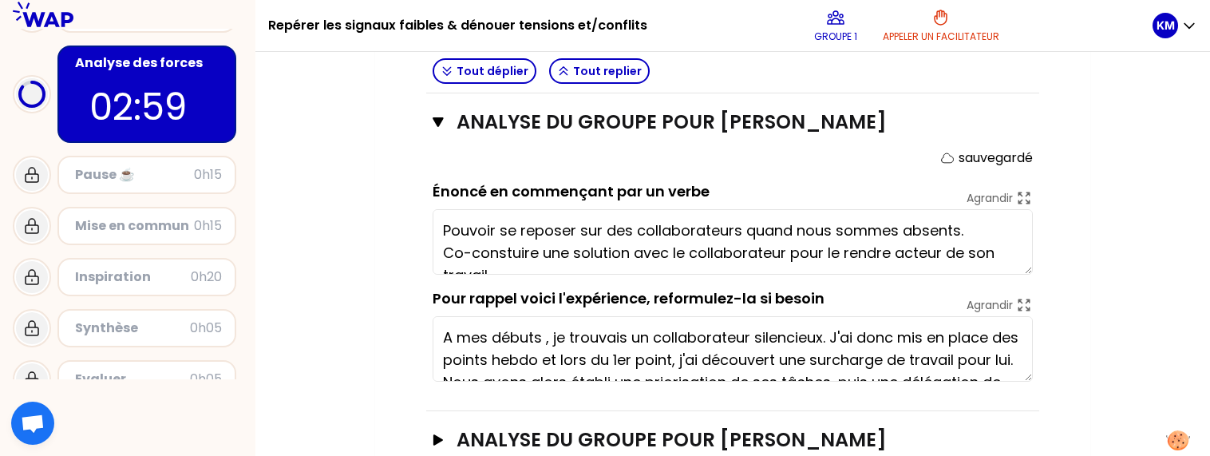
scroll to position [1586, 0]
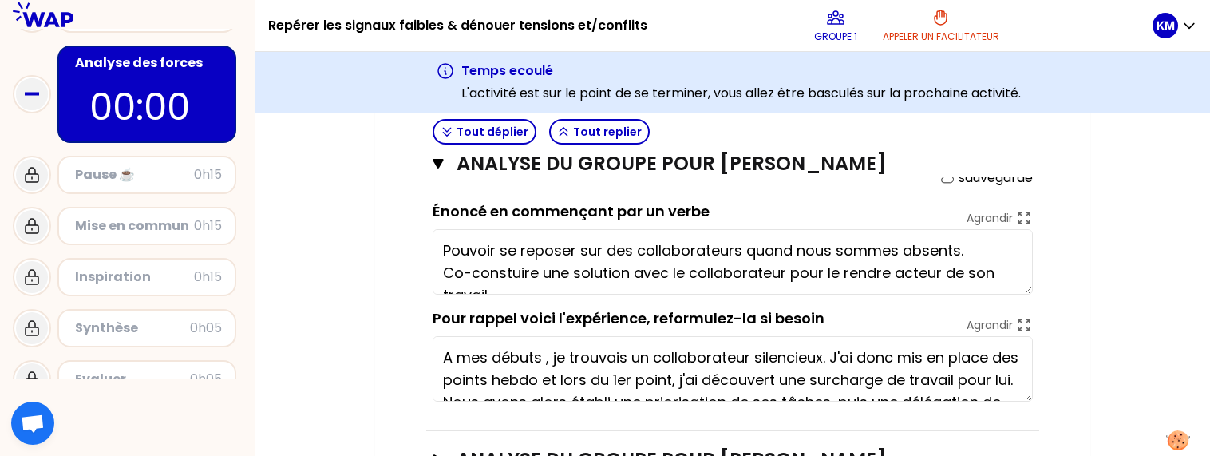
type textarea "Faire confiance-mesurer ampleur du sujet-reajuster la posture avec chacun- anti…"
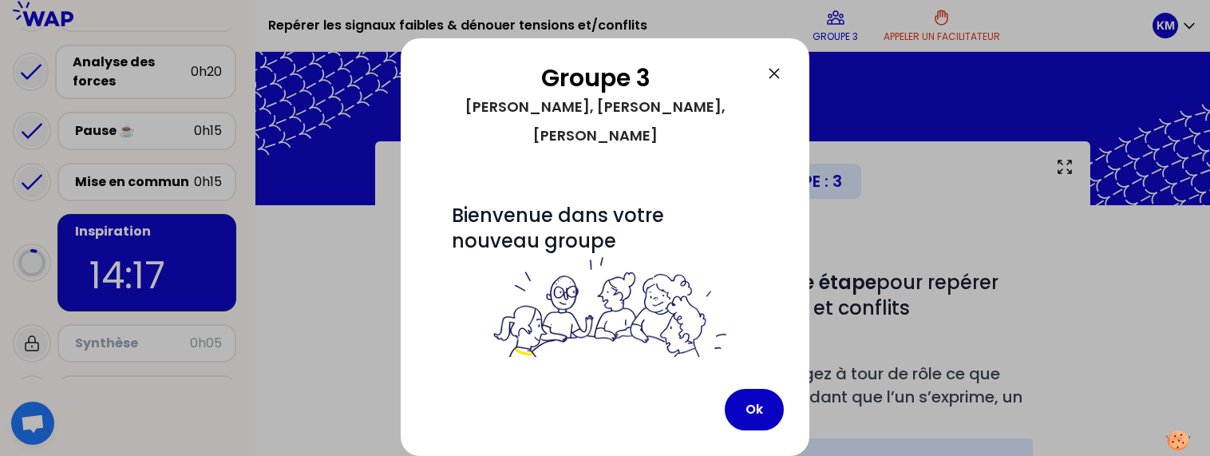
scroll to position [179, 0]
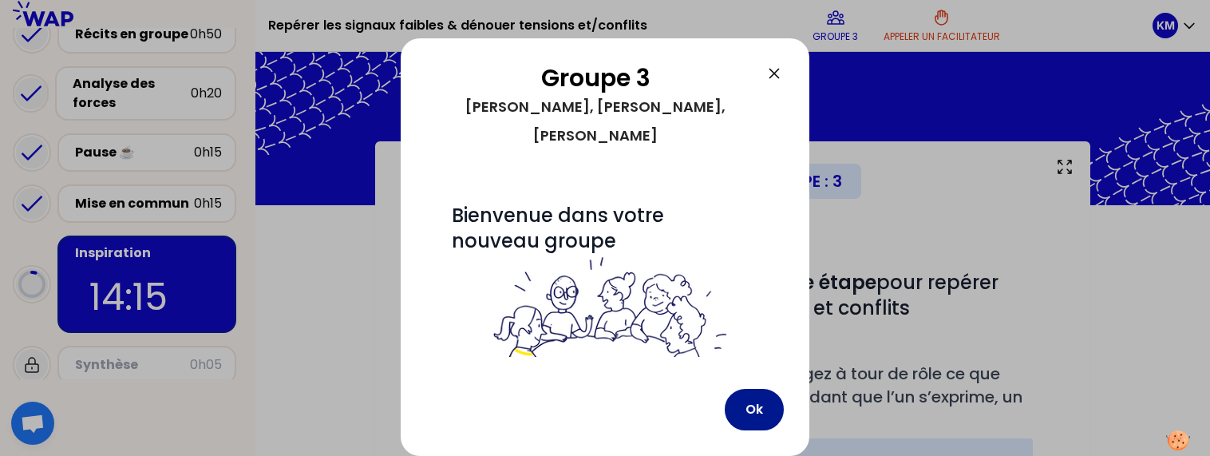
click at [754, 412] on button "Ok" at bounding box center [754, 410] width 59 height 42
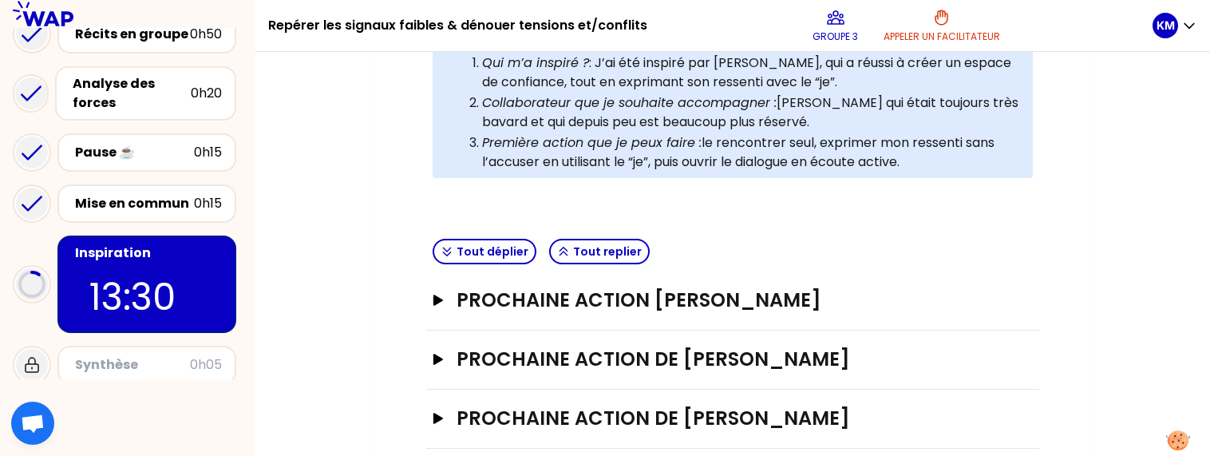
scroll to position [492, 0]
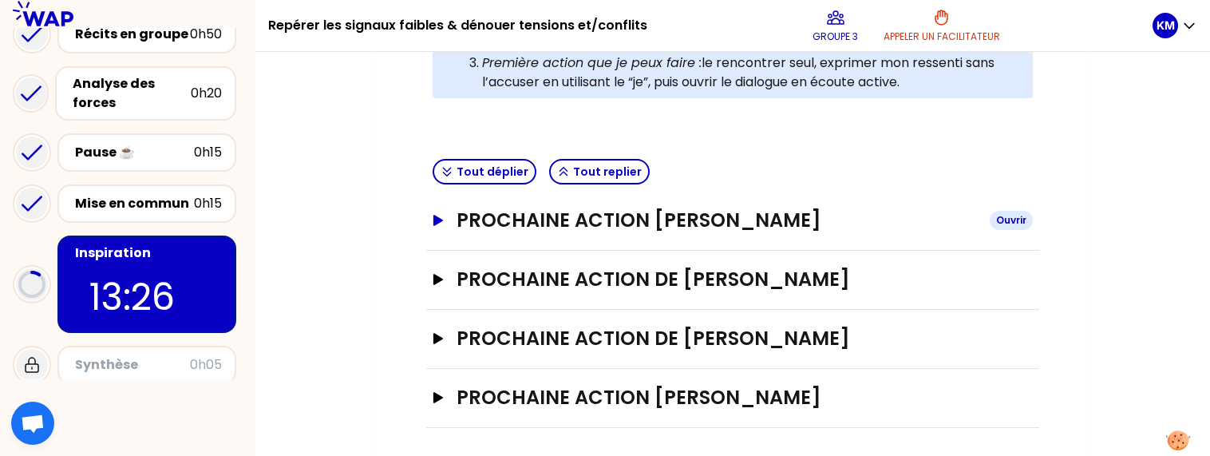
click at [437, 221] on icon "button" at bounding box center [438, 220] width 13 height 11
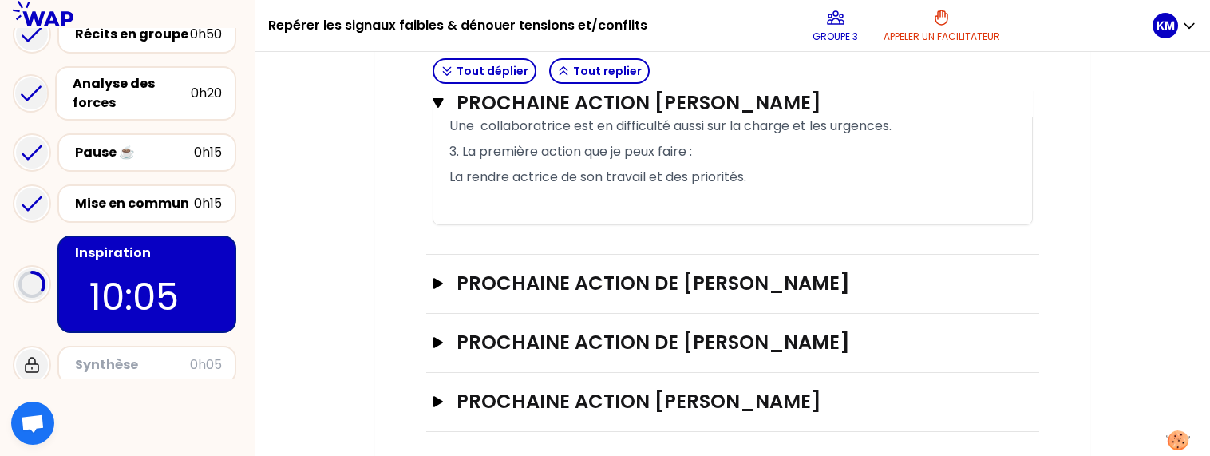
scroll to position [758, 0]
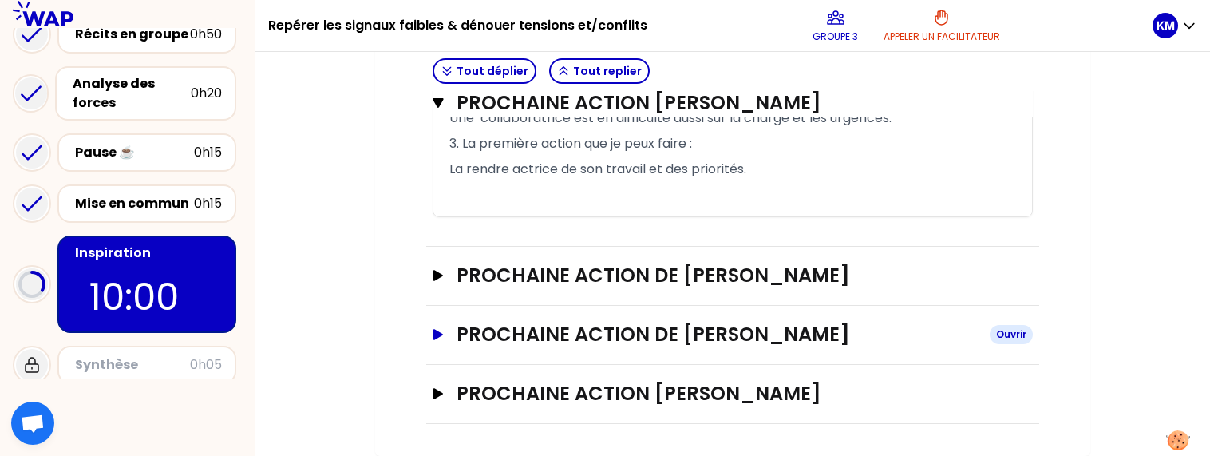
click at [437, 336] on icon "button" at bounding box center [438, 334] width 10 height 11
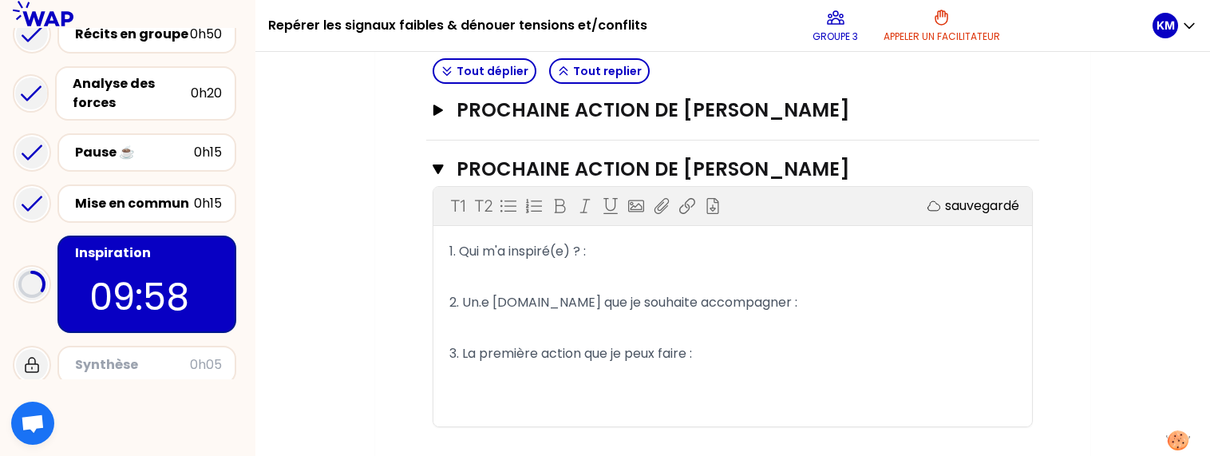
scroll to position [998, 0]
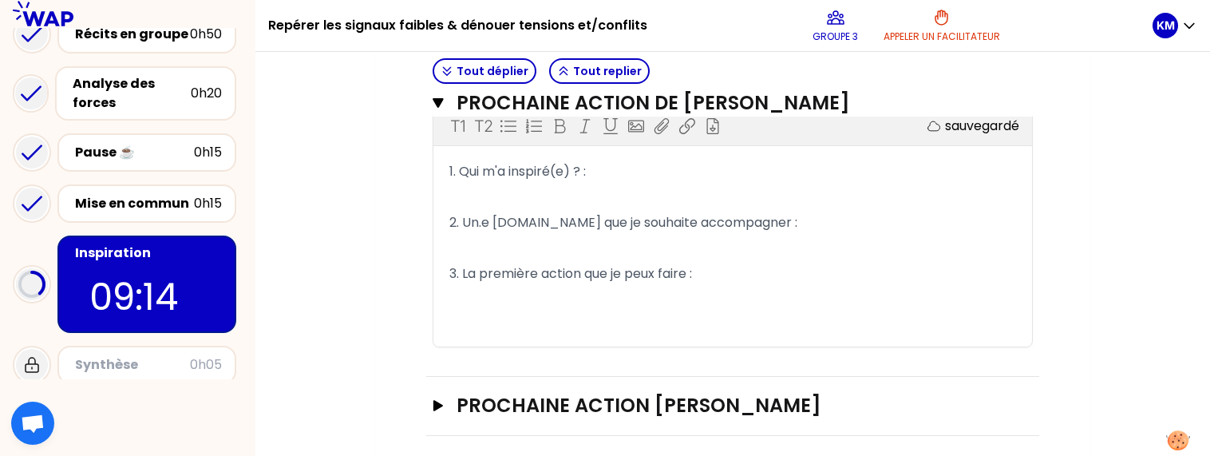
click at [651, 176] on p "1. Qui m'a inspiré(e) ? :" at bounding box center [732, 172] width 567 height 26
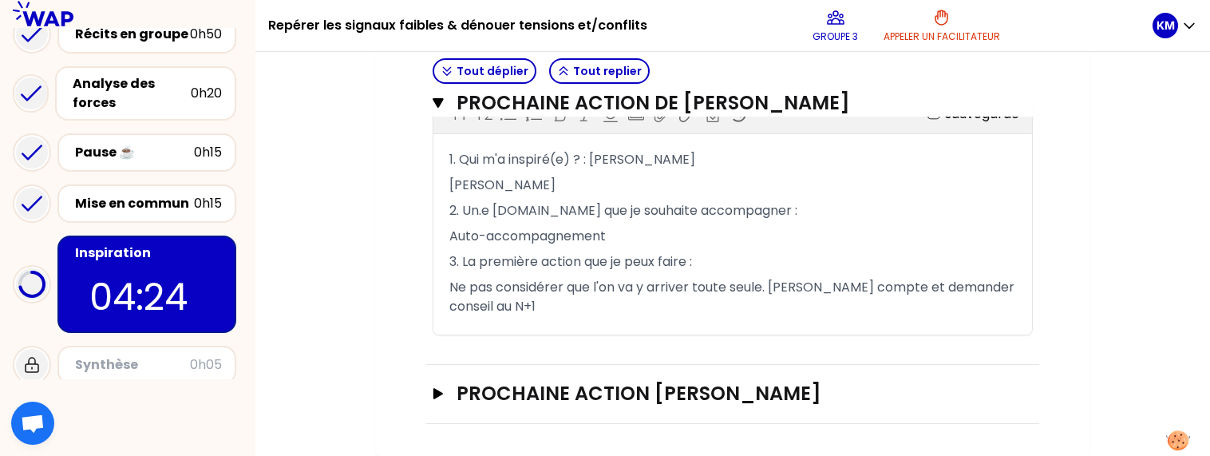
scroll to position [1015, 0]
click at [434, 394] on icon "button" at bounding box center [438, 393] width 10 height 11
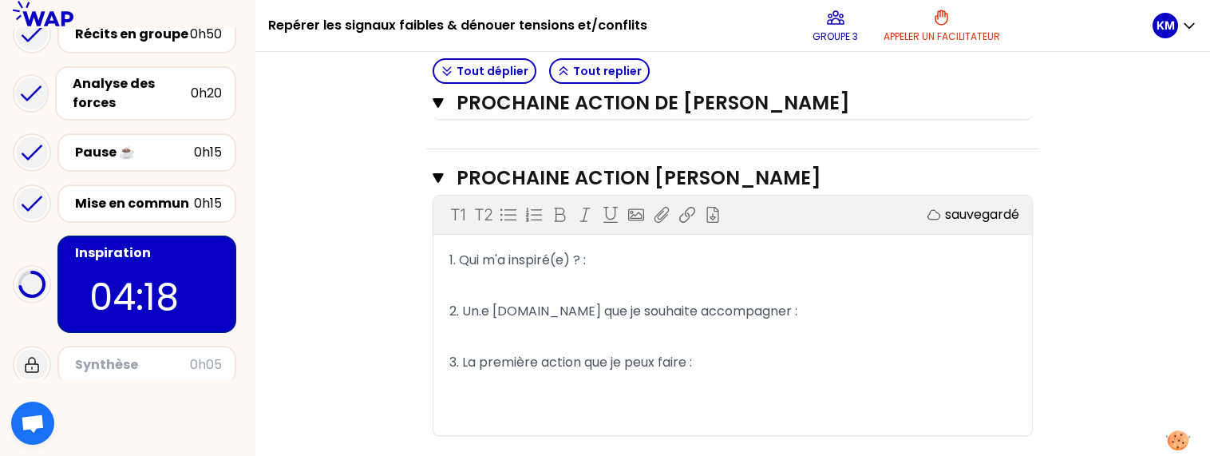
scroll to position [1272, 0]
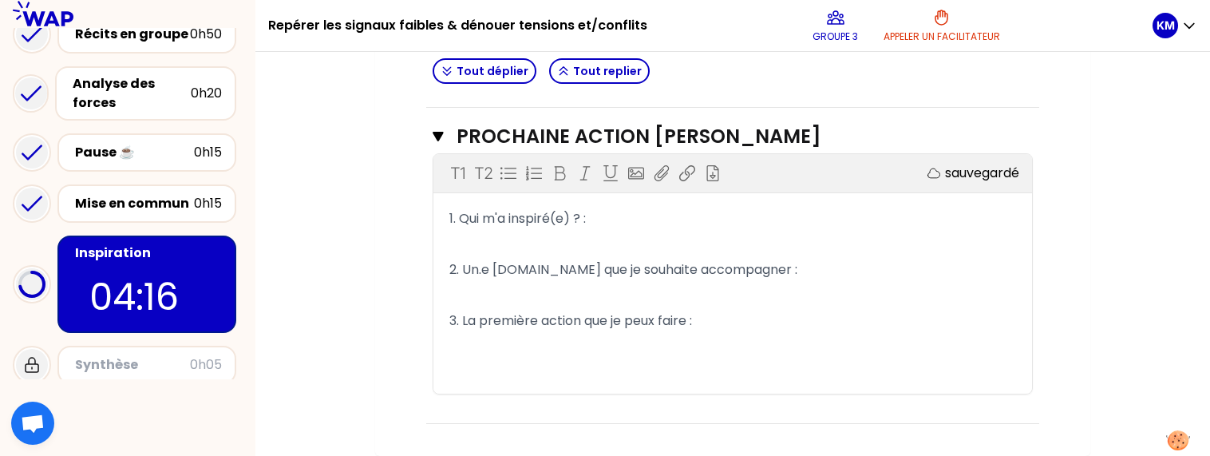
click at [612, 222] on p "1. Qui m'a inspiré(e) ? :" at bounding box center [732, 219] width 567 height 26
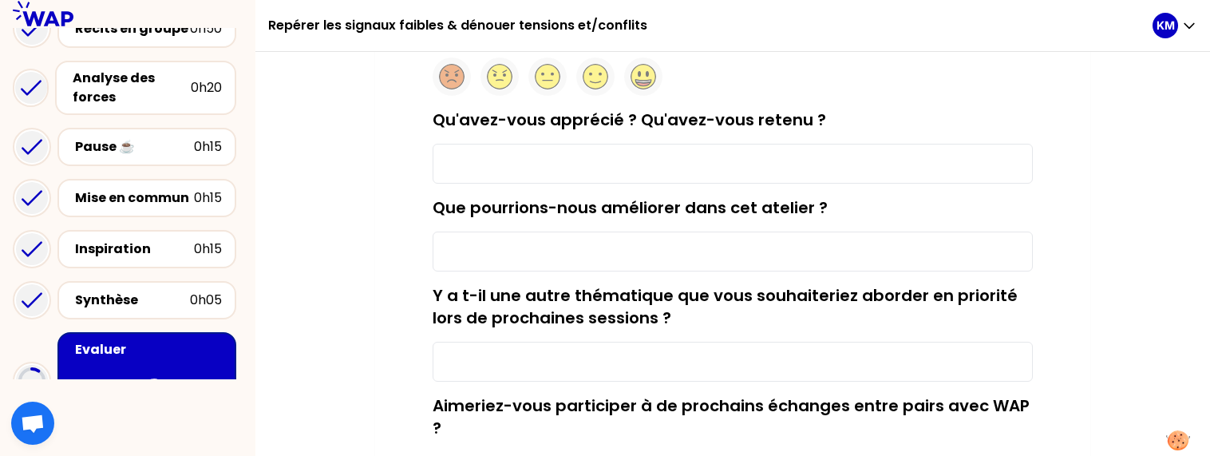
scroll to position [160, 0]
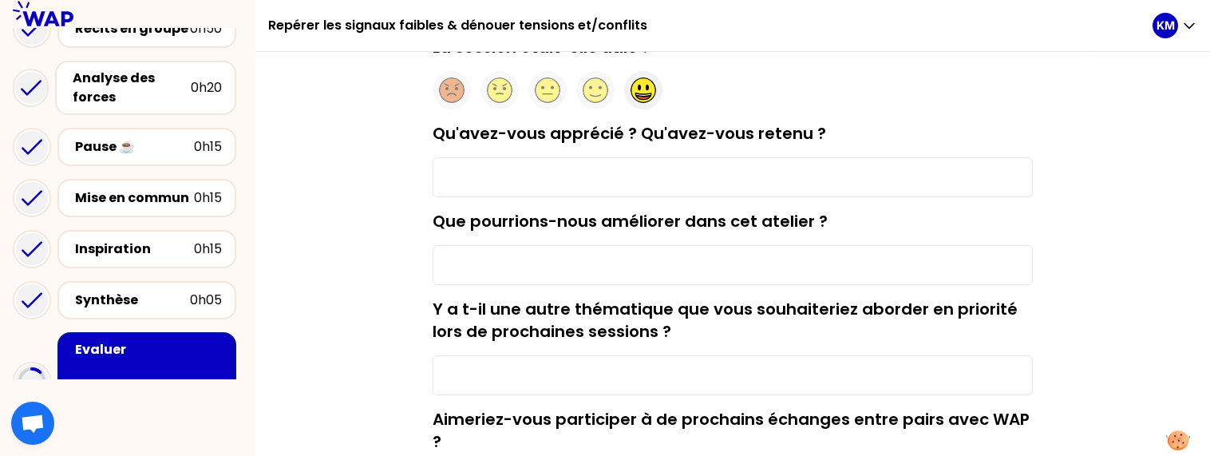
click at [648, 87] on ellipse at bounding box center [647, 88] width 3 height 6
click at [606, 180] on input "Qu'avez-vous apprécié ? Qu'avez-vous retenu ?" at bounding box center [733, 177] width 600 height 40
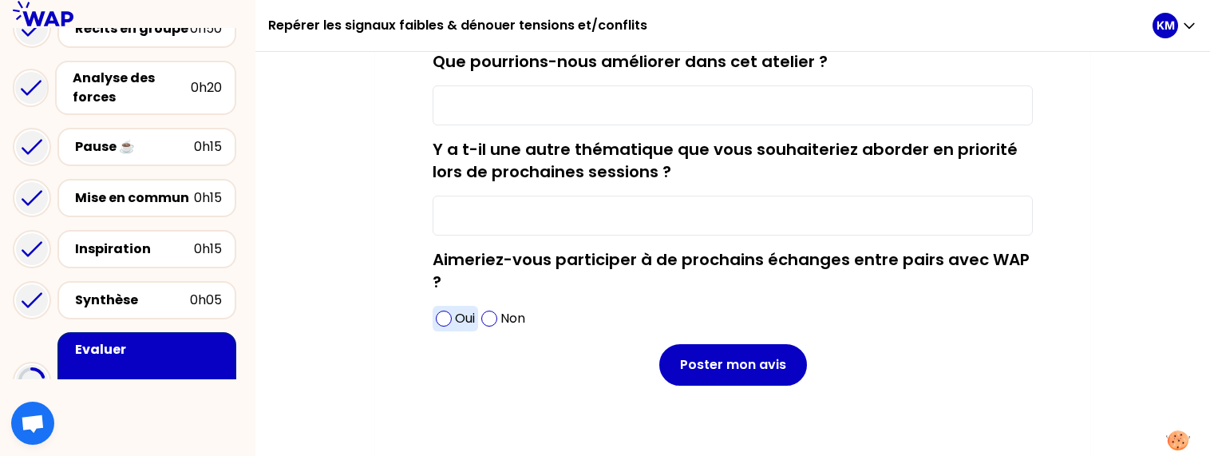
type input "Echanges entre pairs"
click at [444, 322] on span at bounding box center [444, 319] width 16 height 16
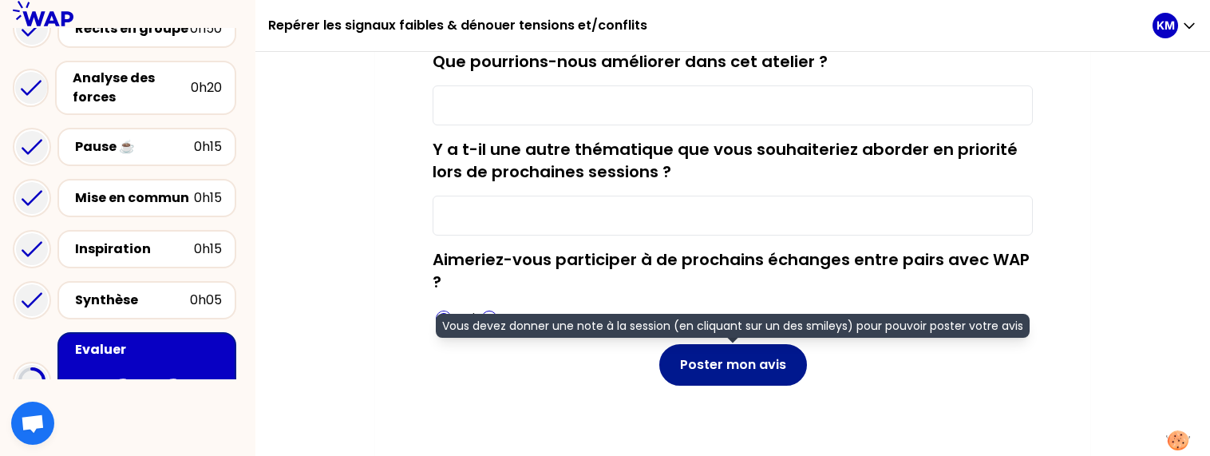
click at [712, 380] on button "Poster mon avis" at bounding box center [733, 365] width 148 height 42
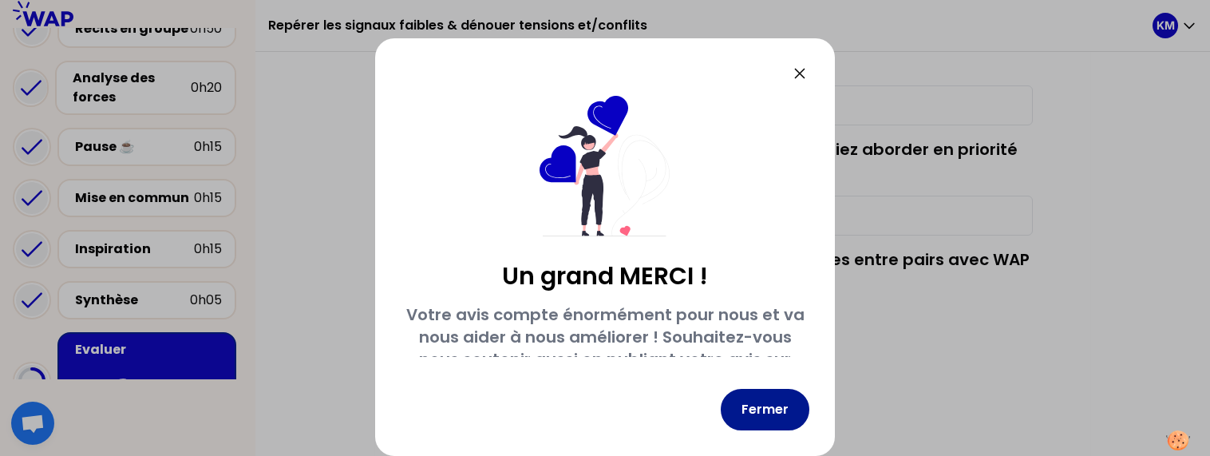
click at [781, 417] on button "Fermer" at bounding box center [765, 410] width 89 height 42
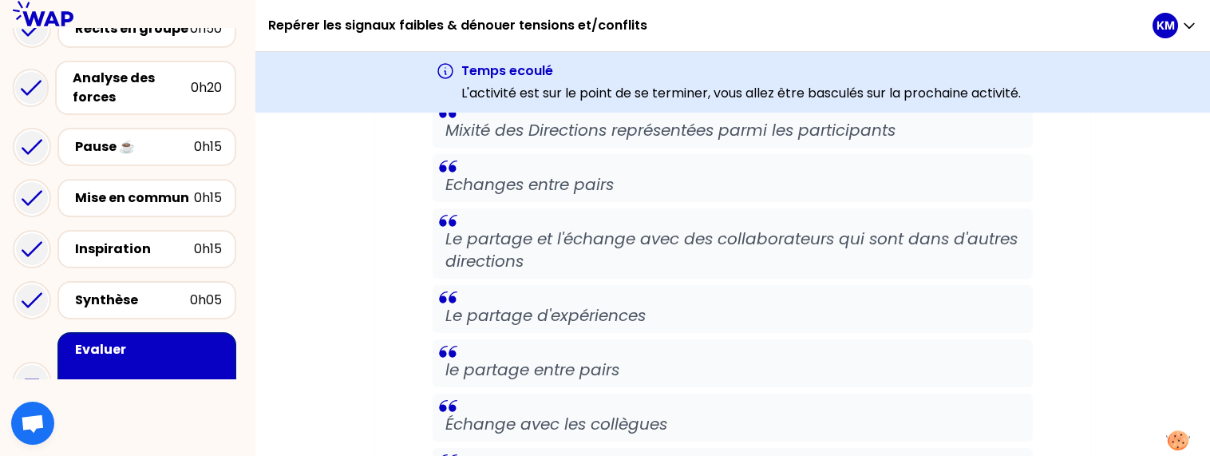
scroll to position [501, 0]
